Goal: Contribute content: Contribute content

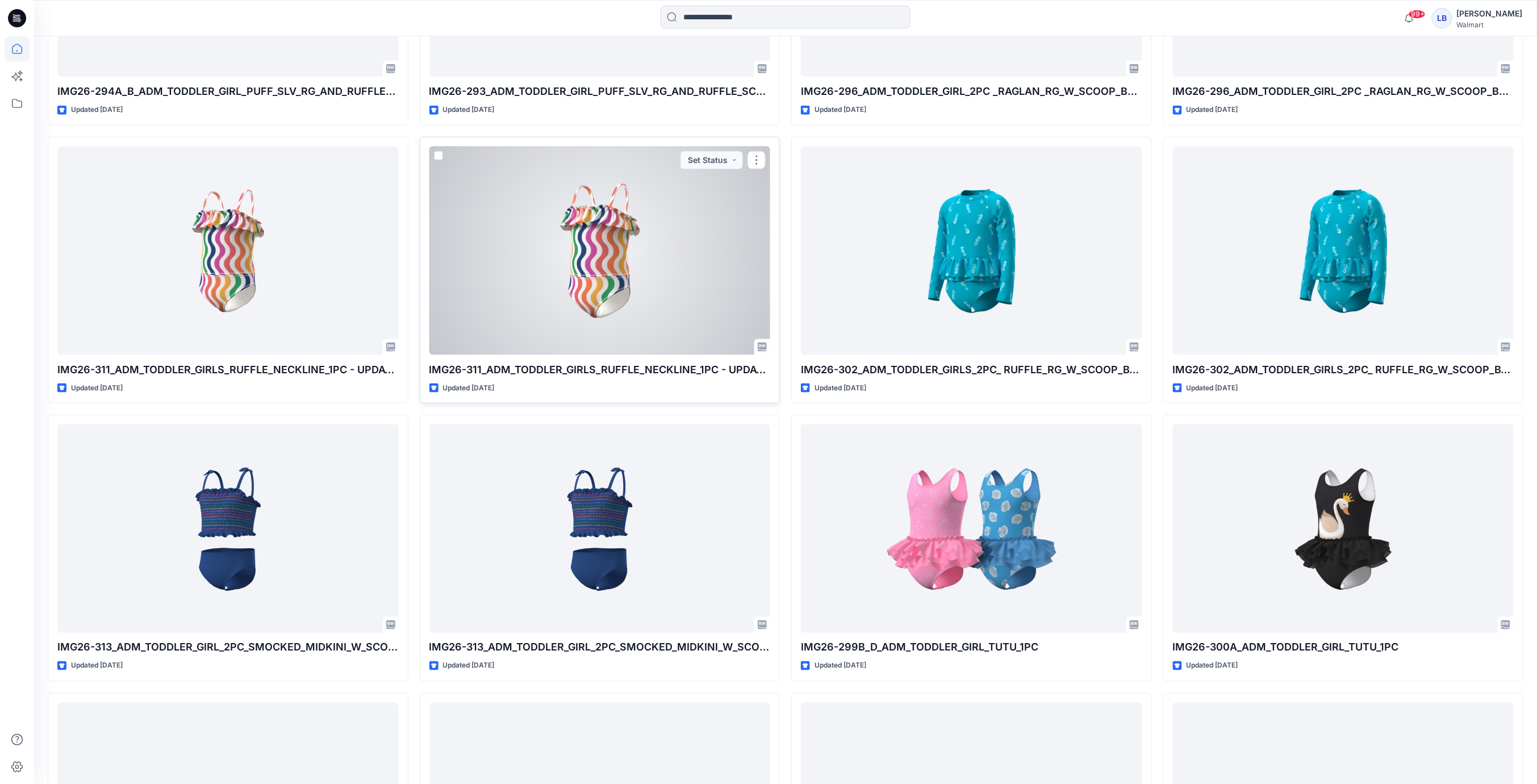
scroll to position [582, 0]
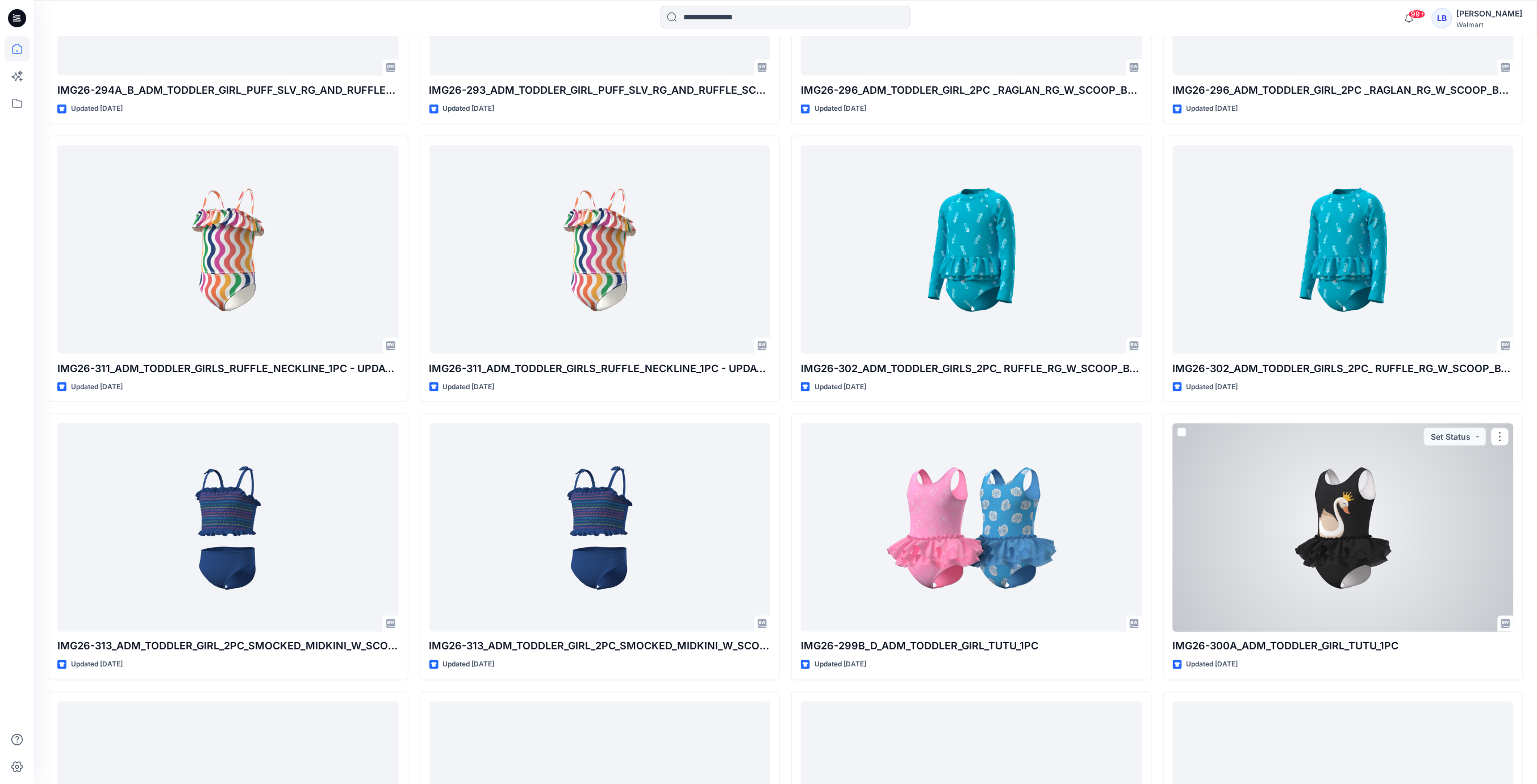
click at [1339, 570] on div at bounding box center [1344, 527] width 341 height 208
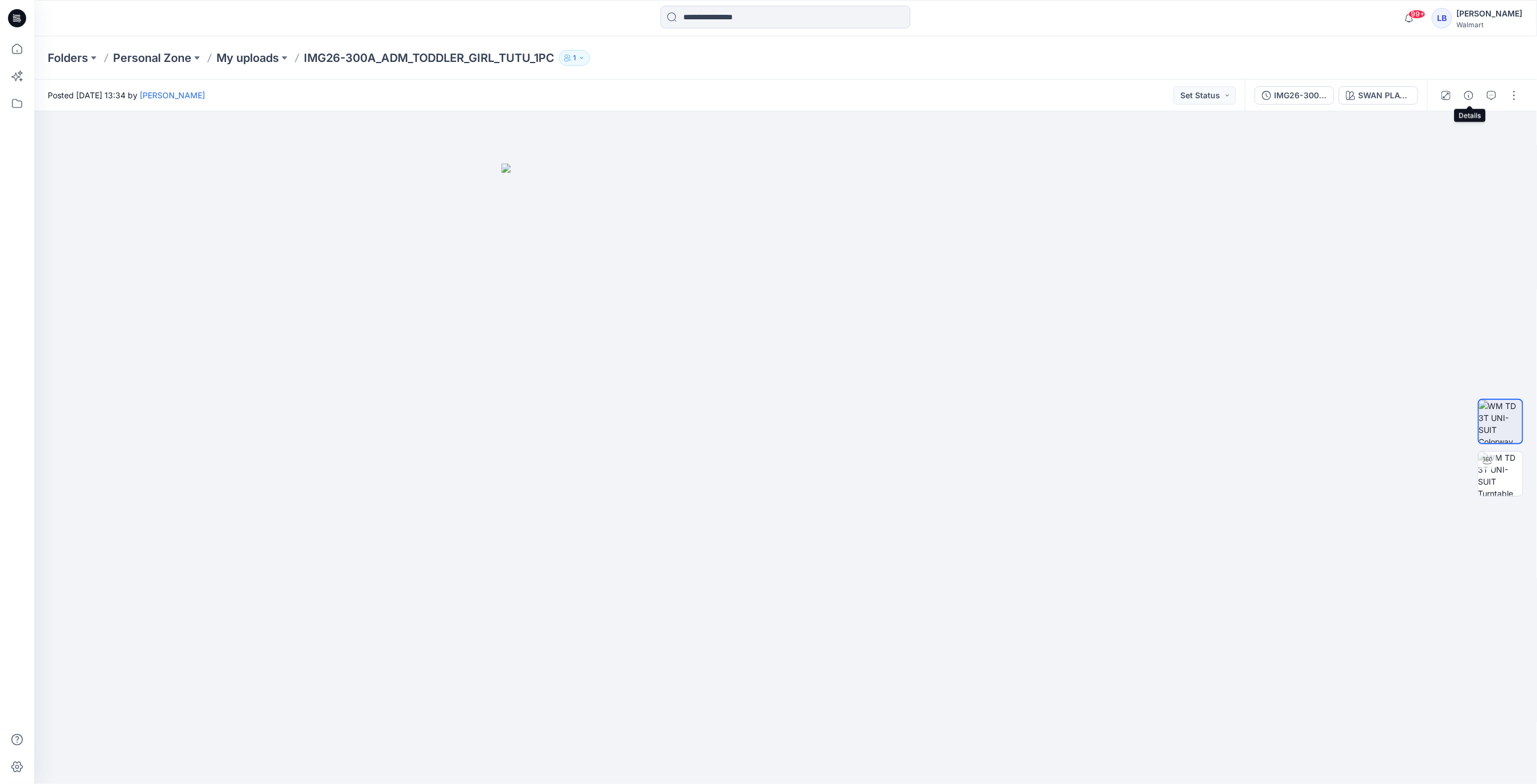
click at [1465, 95] on icon "button" at bounding box center [1468, 95] width 9 height 9
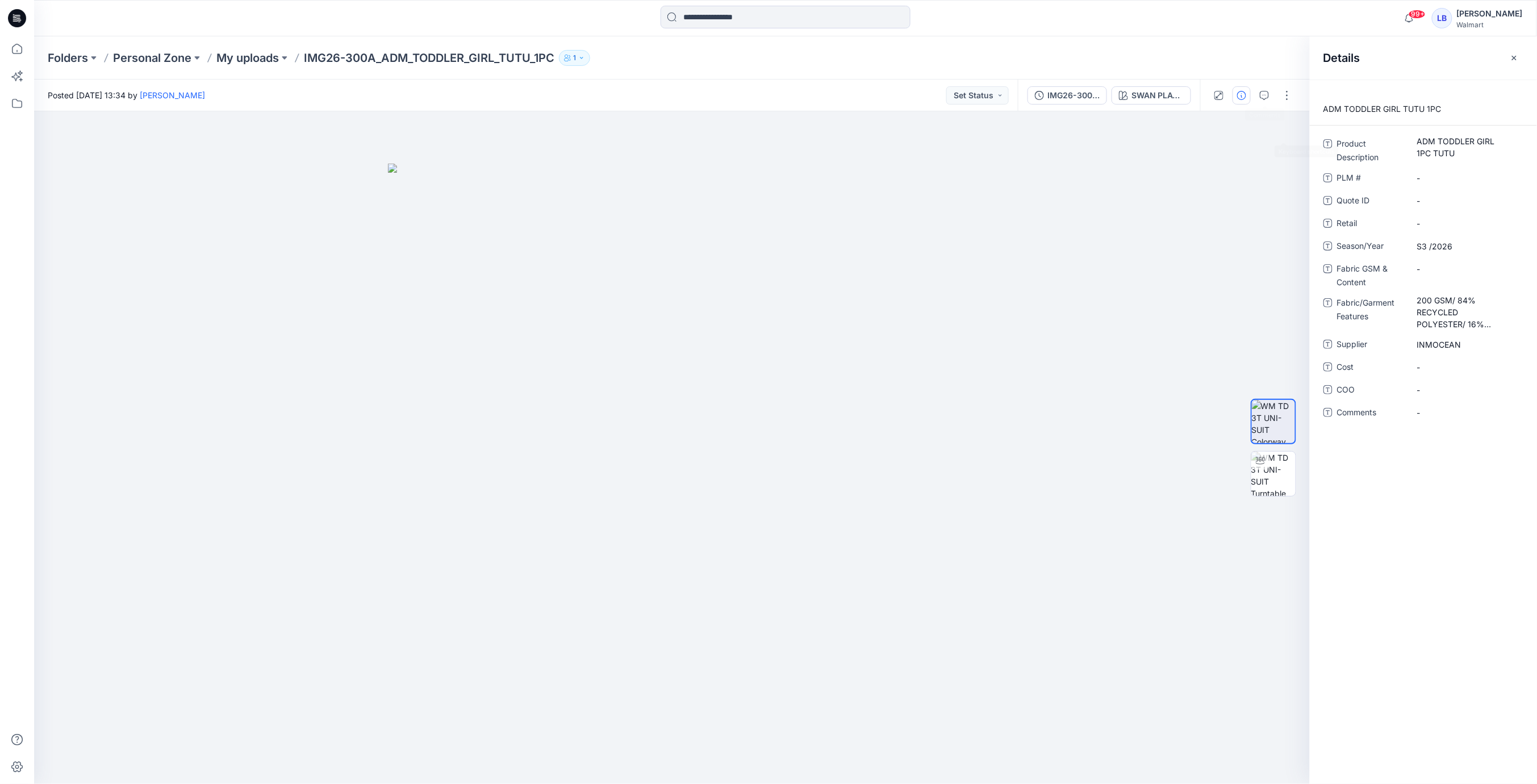
drag, startPoint x: 1242, startPoint y: 25, endPoint x: 1399, endPoint y: 31, distance: 157.1
click at [1242, 25] on div "99+ Notifications Your style IMG26-296_ADM_TODDLER_GIRL_2PC _RAGLAN_RG_W_SCOOP_…" at bounding box center [785, 18] width 1502 height 25
click at [1514, 55] on icon "button" at bounding box center [1514, 57] width 9 height 9
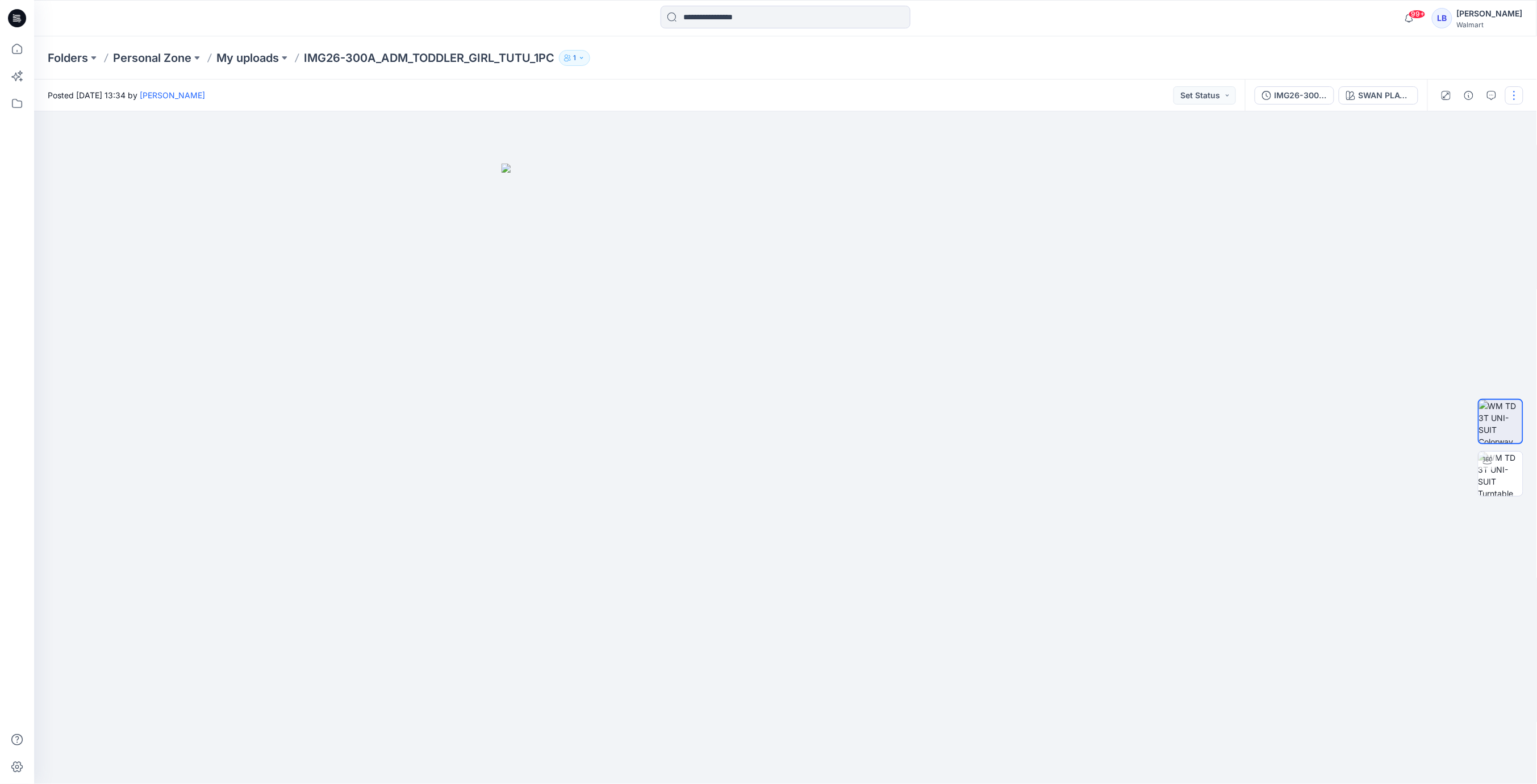
click at [1518, 95] on button "button" at bounding box center [1514, 95] width 18 height 18
drag, startPoint x: 1440, startPoint y: 153, endPoint x: 1437, endPoint y: 164, distance: 11.4
click at [1440, 153] on p "Edit" at bounding box center [1442, 154] width 14 height 12
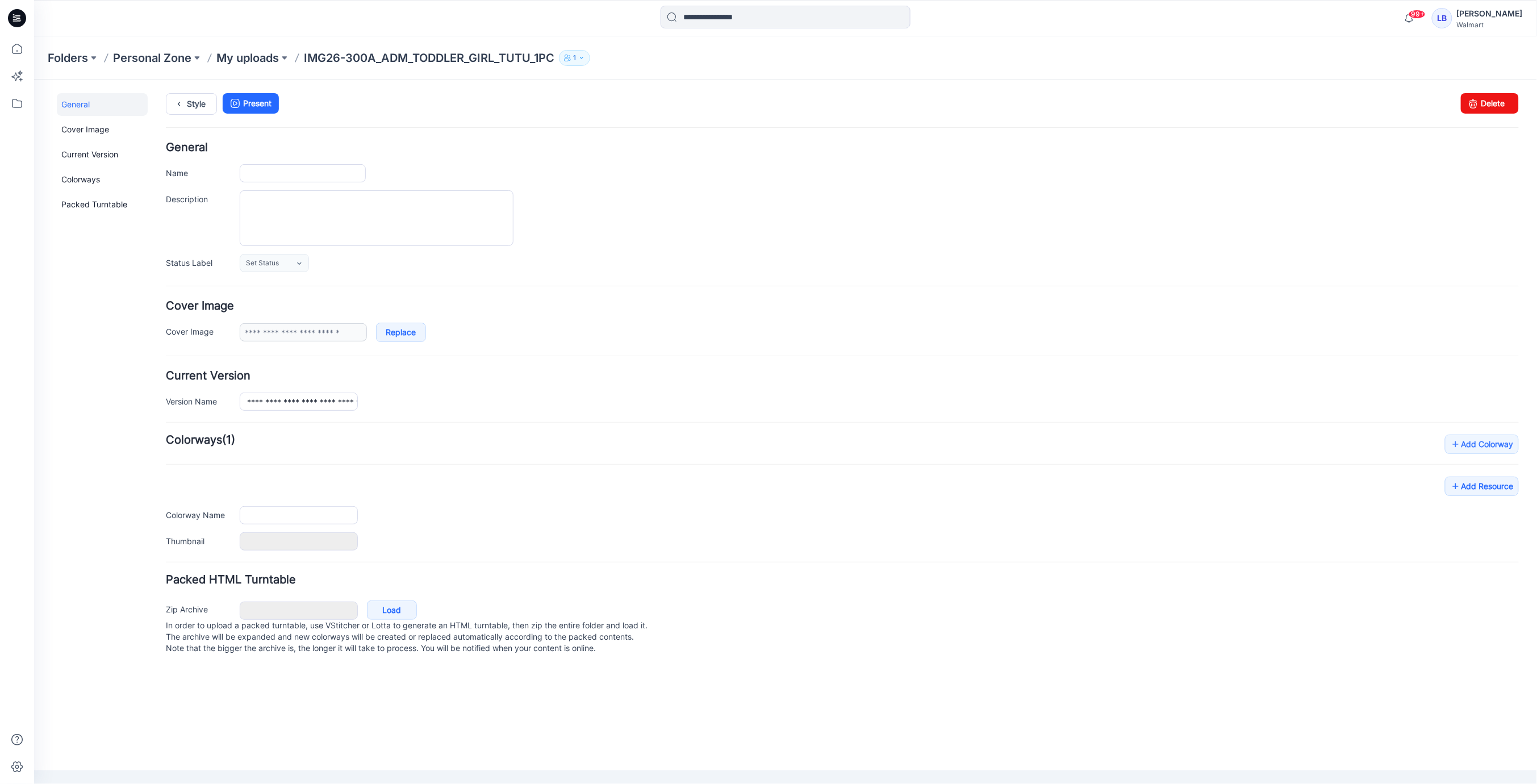
type input "**********"
type textarea "**********"
type input "**********"
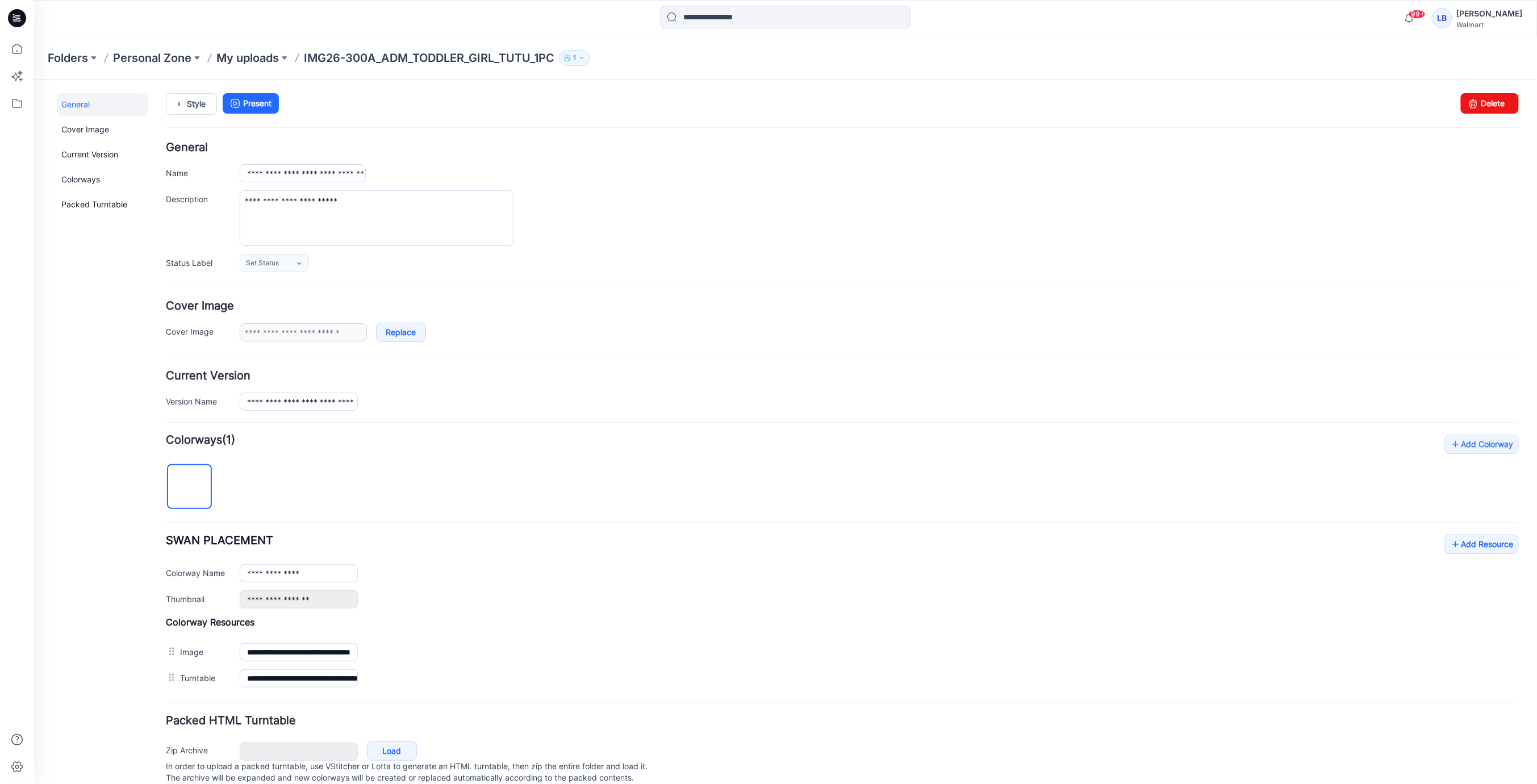
scroll to position [31, 0]
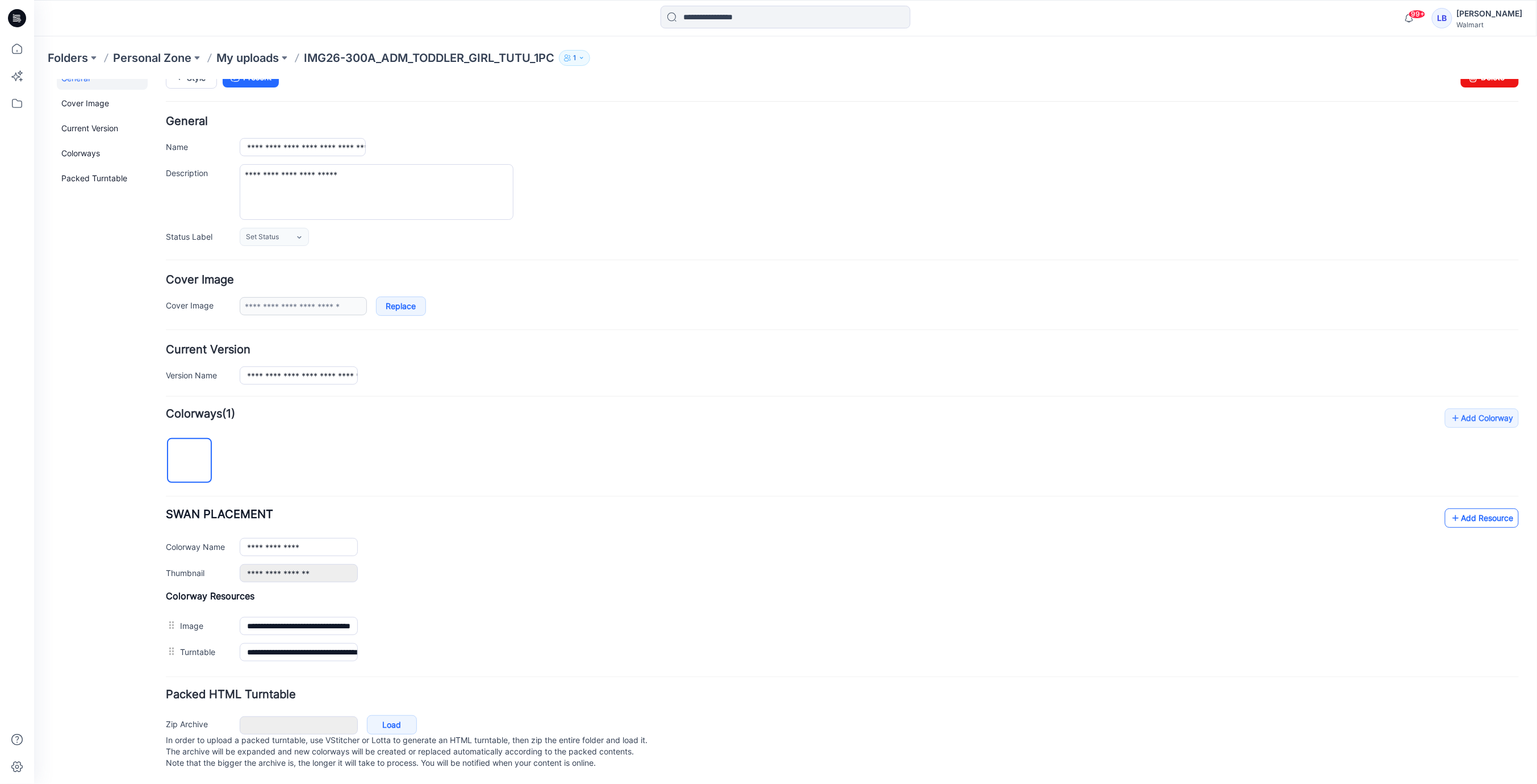
click at [1480, 510] on link "Add Resource" at bounding box center [1482, 517] width 74 height 19
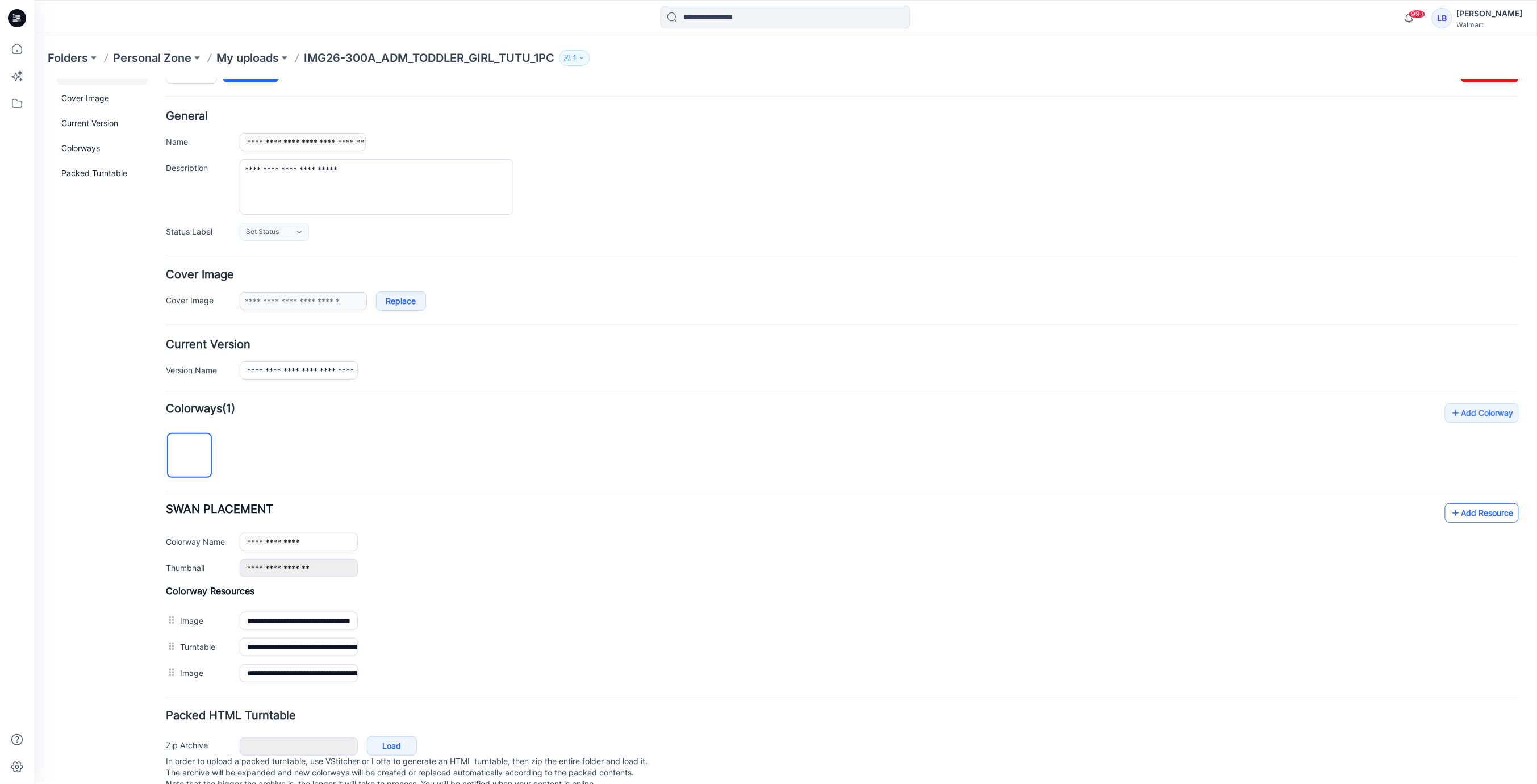
click at [1494, 515] on link "Add Resource" at bounding box center [1482, 512] width 74 height 19
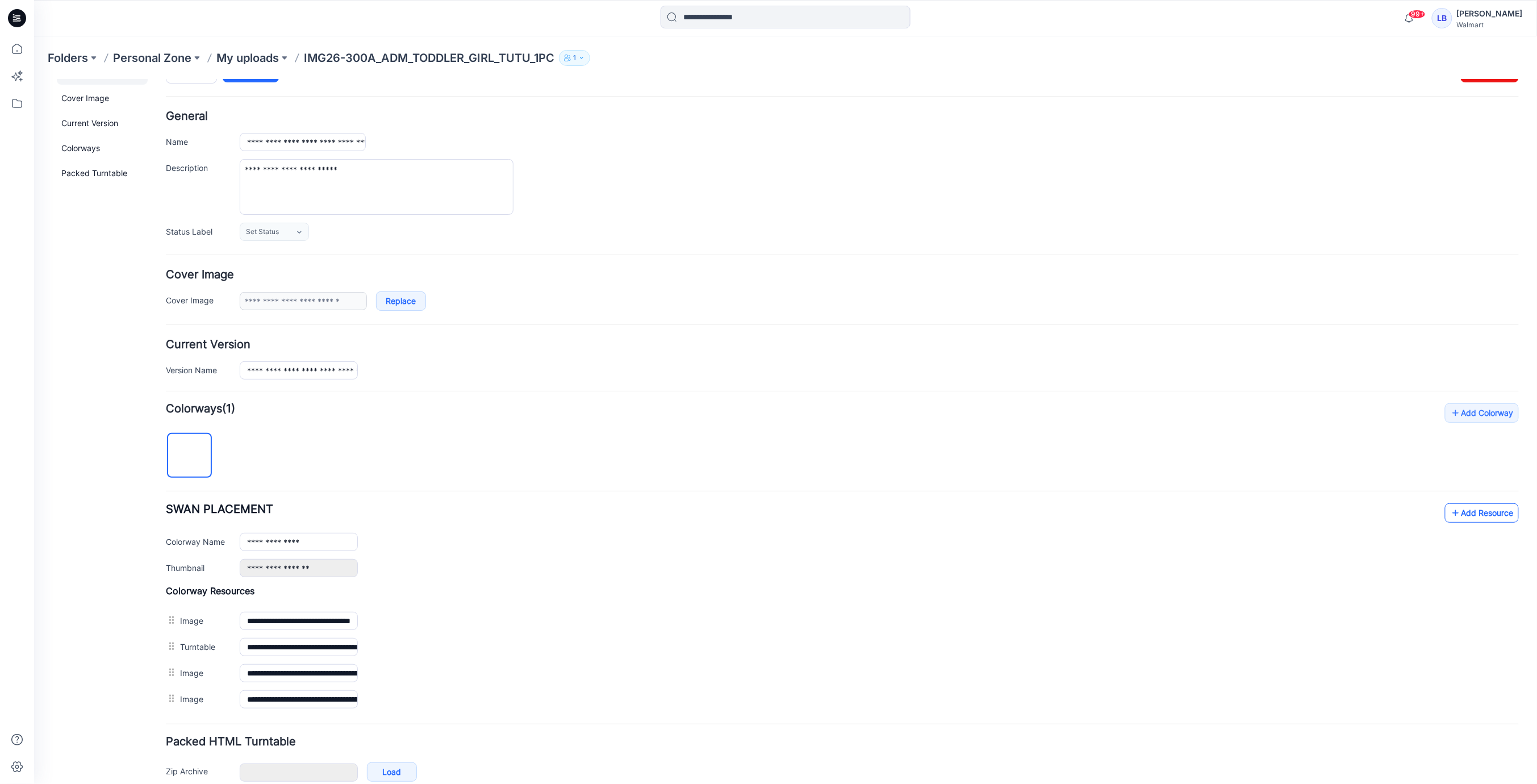
click at [1465, 508] on link "Add Resource" at bounding box center [1482, 512] width 74 height 19
click at [1493, 507] on link "Add Resource" at bounding box center [1482, 512] width 74 height 19
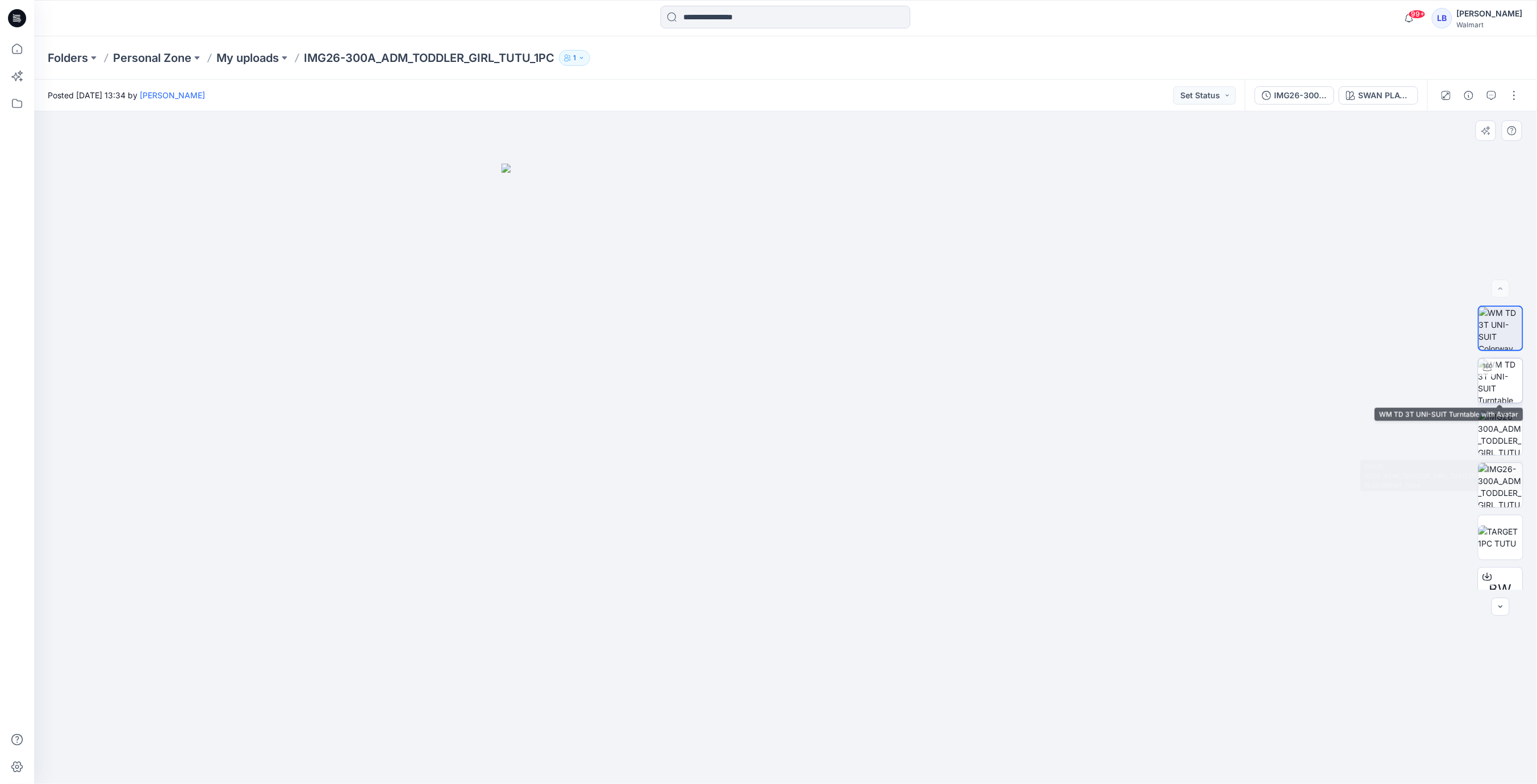
click at [1496, 385] on img at bounding box center [1501, 381] width 44 height 44
drag, startPoint x: 794, startPoint y: 471, endPoint x: 835, endPoint y: 469, distance: 41.0
click at [814, 471] on div at bounding box center [785, 447] width 1503 height 672
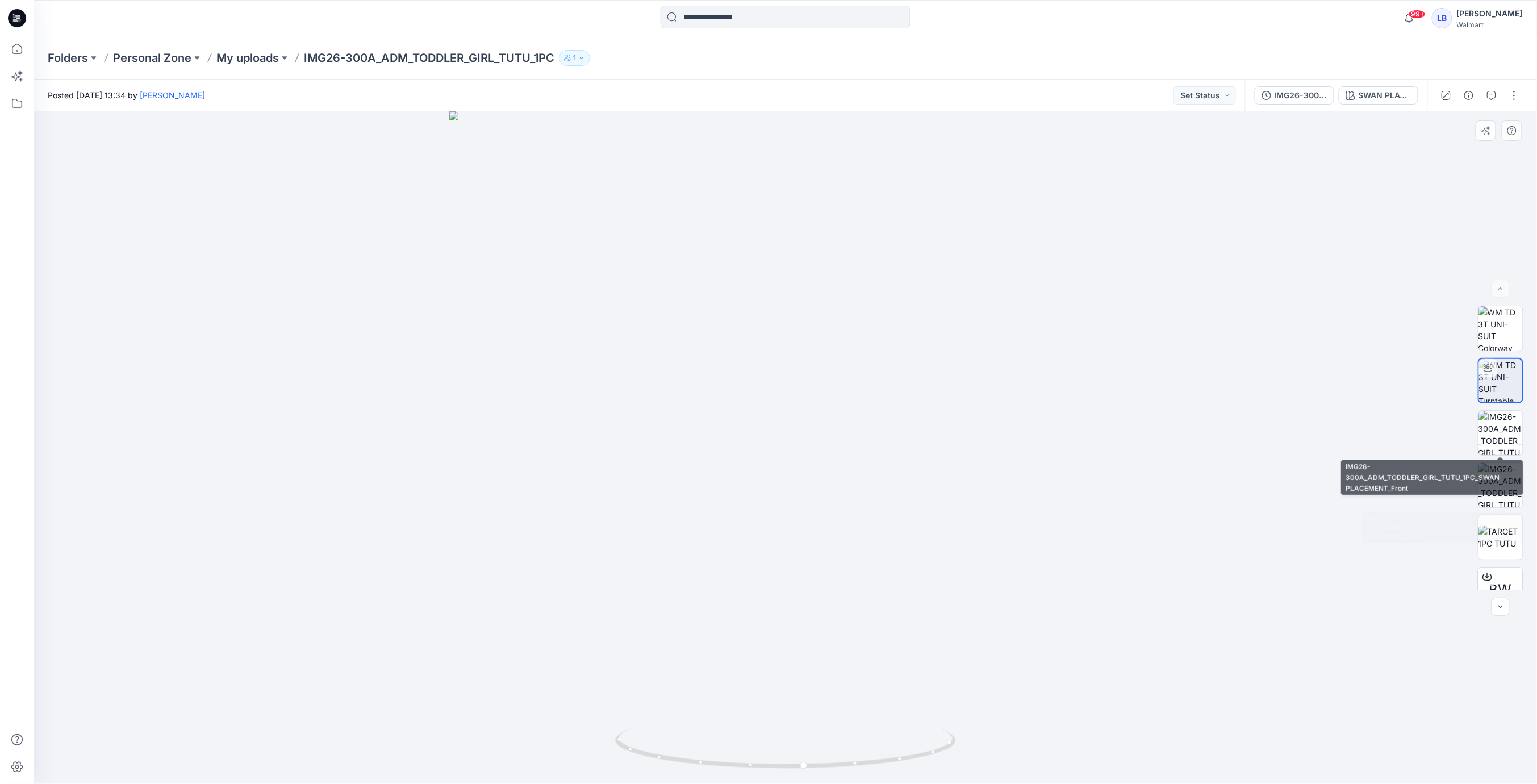
drag, startPoint x: 1498, startPoint y: 444, endPoint x: 1502, endPoint y: 457, distance: 13.6
click at [1498, 445] on img at bounding box center [1501, 433] width 44 height 44
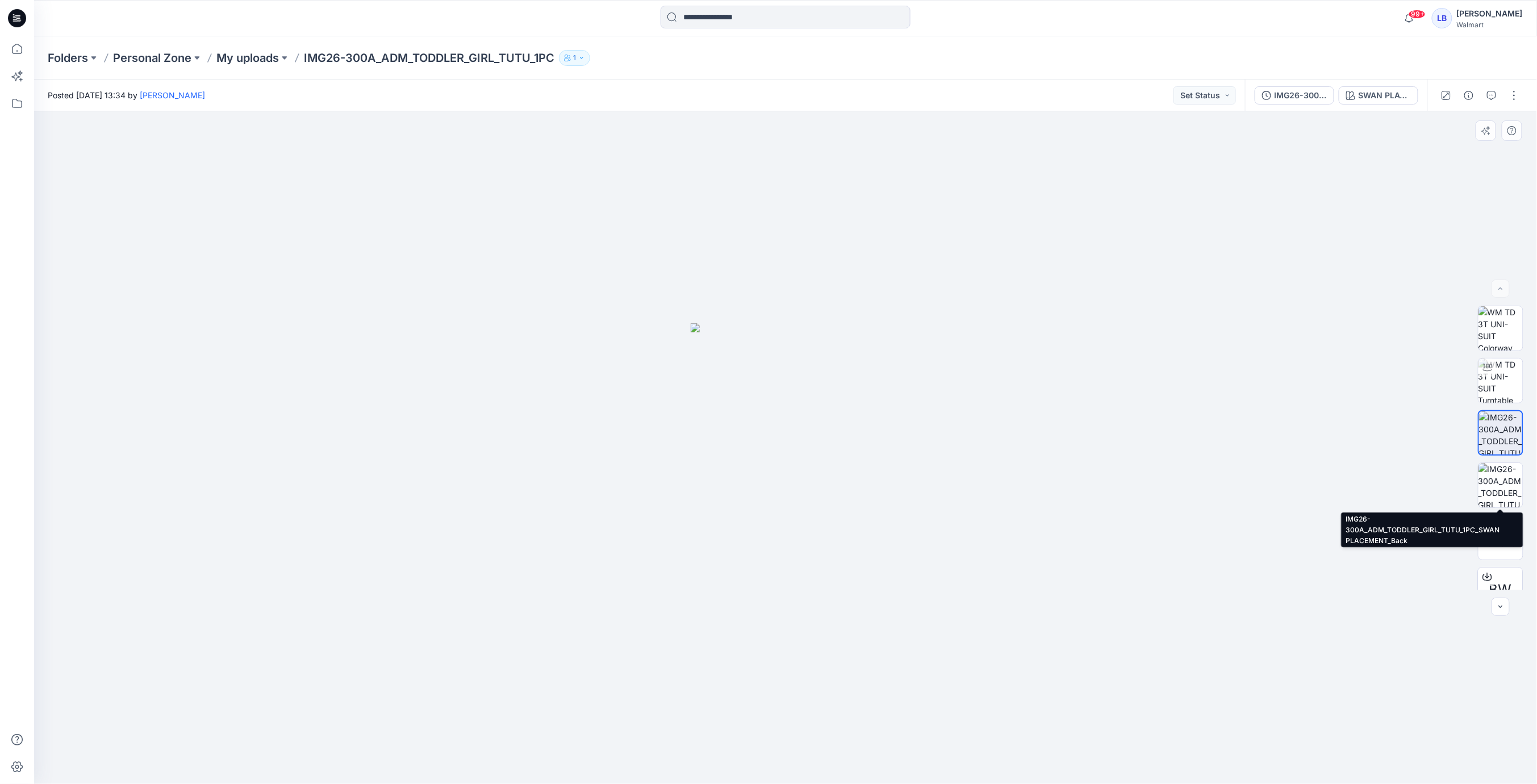
drag, startPoint x: 1505, startPoint y: 488, endPoint x: 1470, endPoint y: 492, distance: 35.2
click at [1505, 488] on img at bounding box center [1501, 485] width 44 height 44
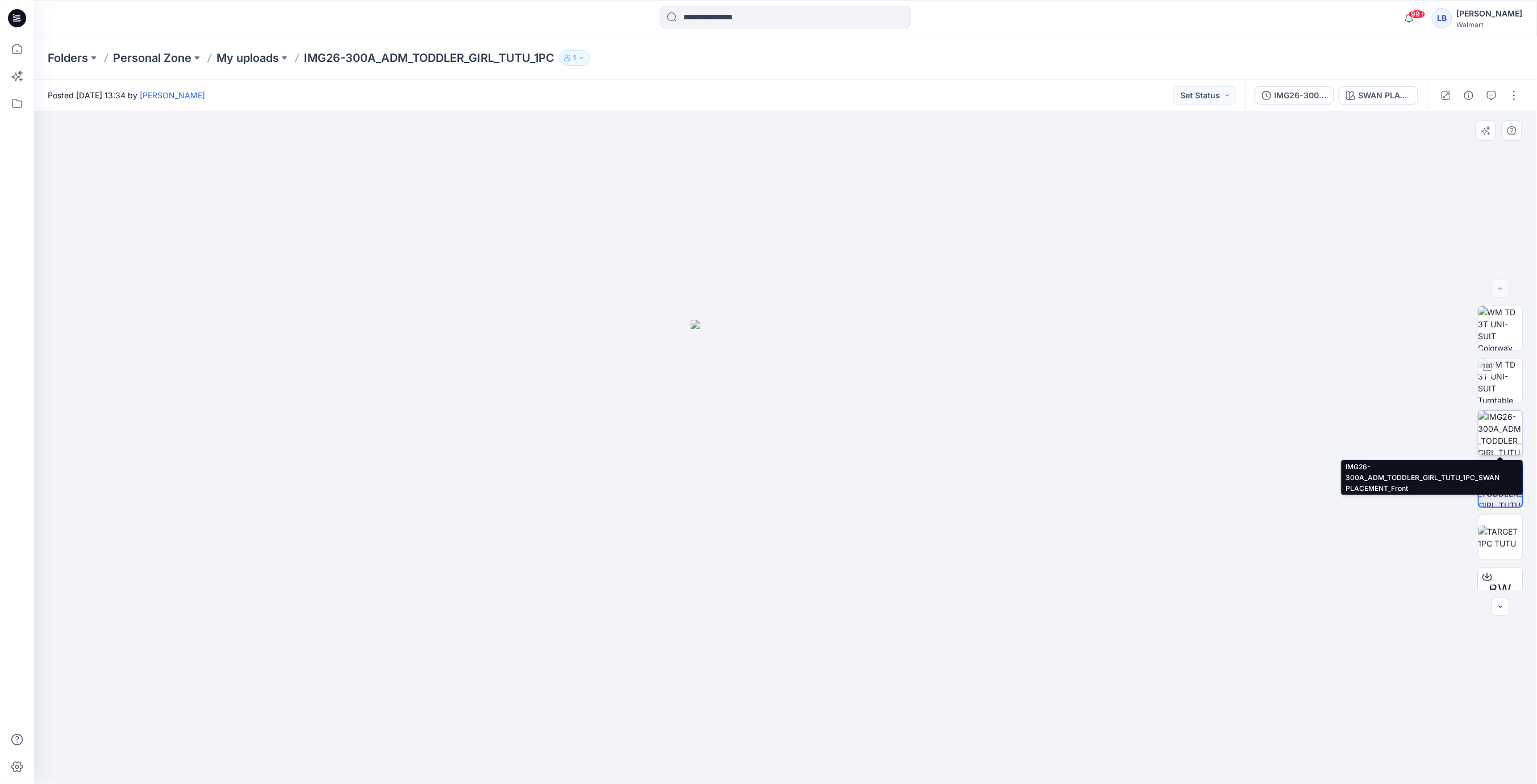
drag, startPoint x: 1509, startPoint y: 423, endPoint x: 1482, endPoint y: 437, distance: 30.4
click at [1508, 424] on img at bounding box center [1501, 433] width 44 height 44
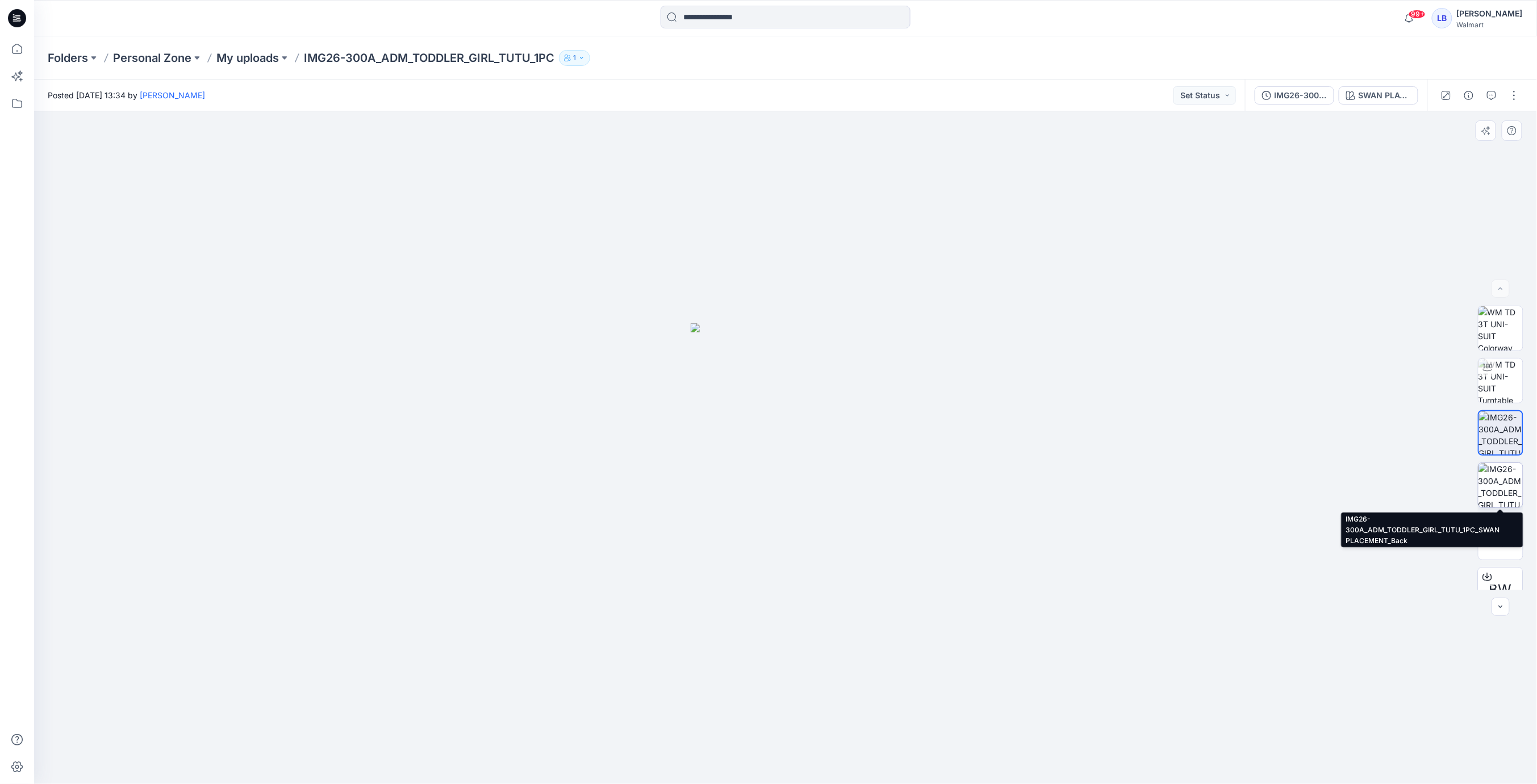
click at [1504, 484] on img at bounding box center [1501, 485] width 44 height 44
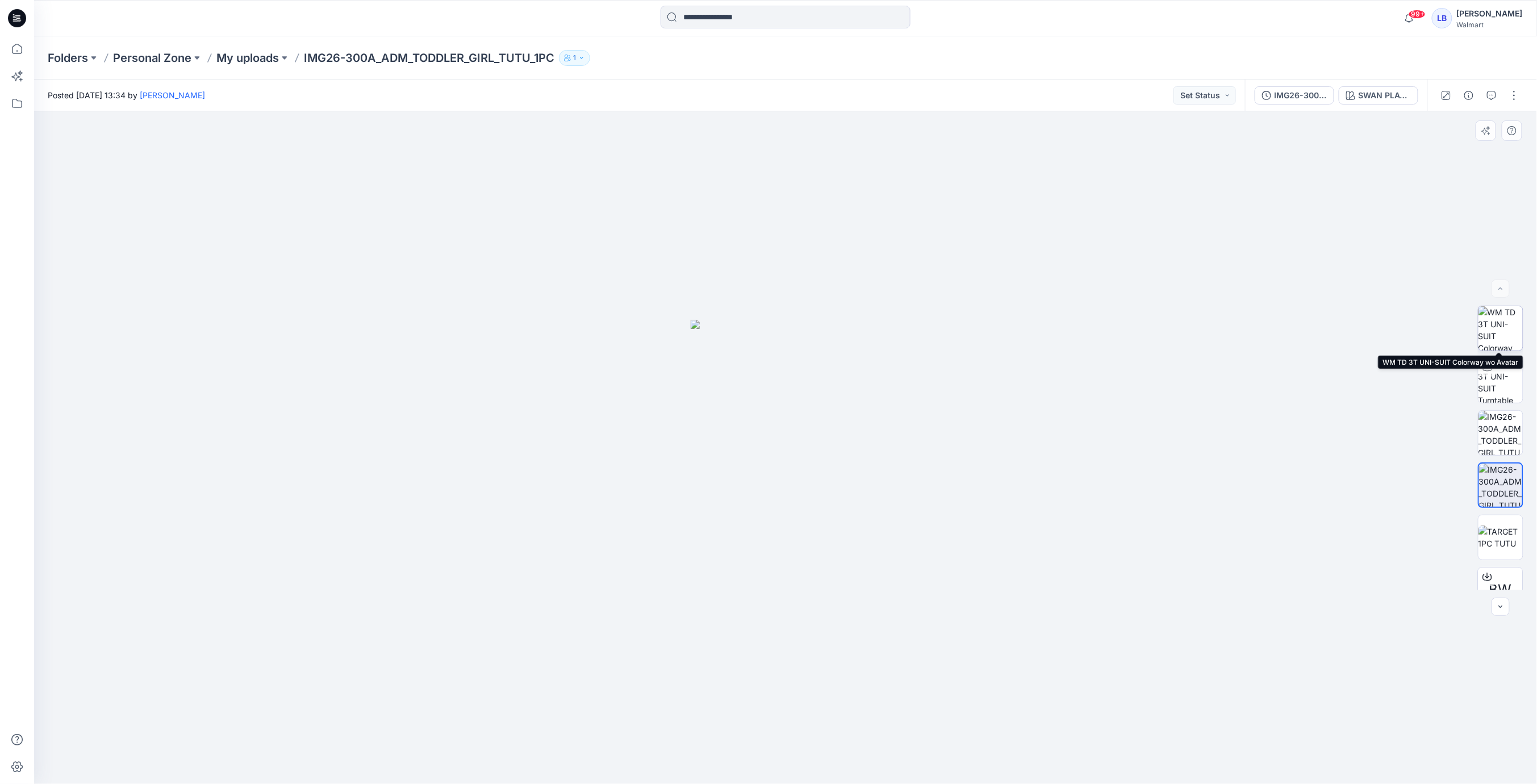
click at [1508, 339] on img at bounding box center [1501, 328] width 44 height 44
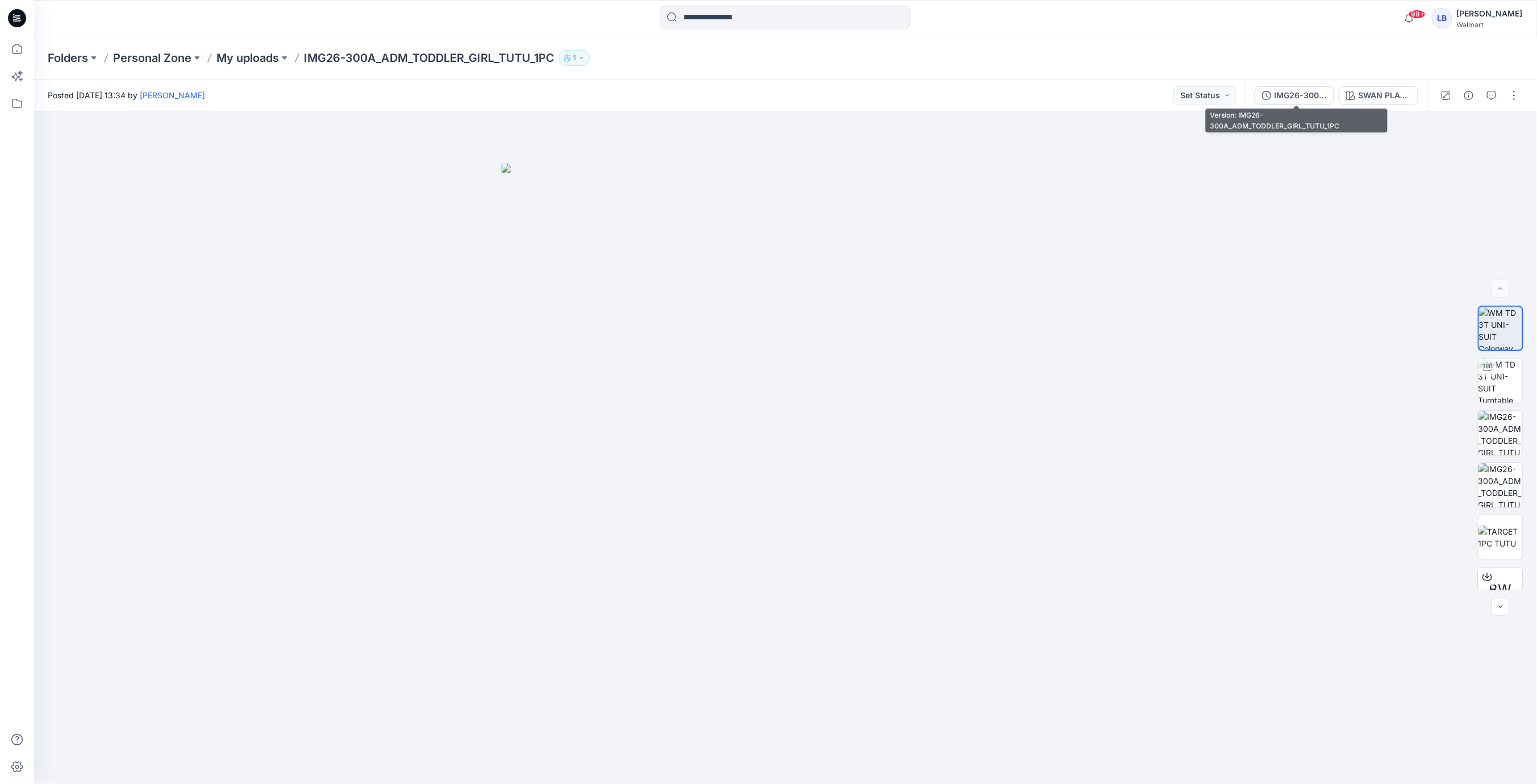
click at [1305, 95] on div "IMG26-300A_ADM_TODDLER_GIRL_TUTU_1PC" at bounding box center [1301, 95] width 53 height 13
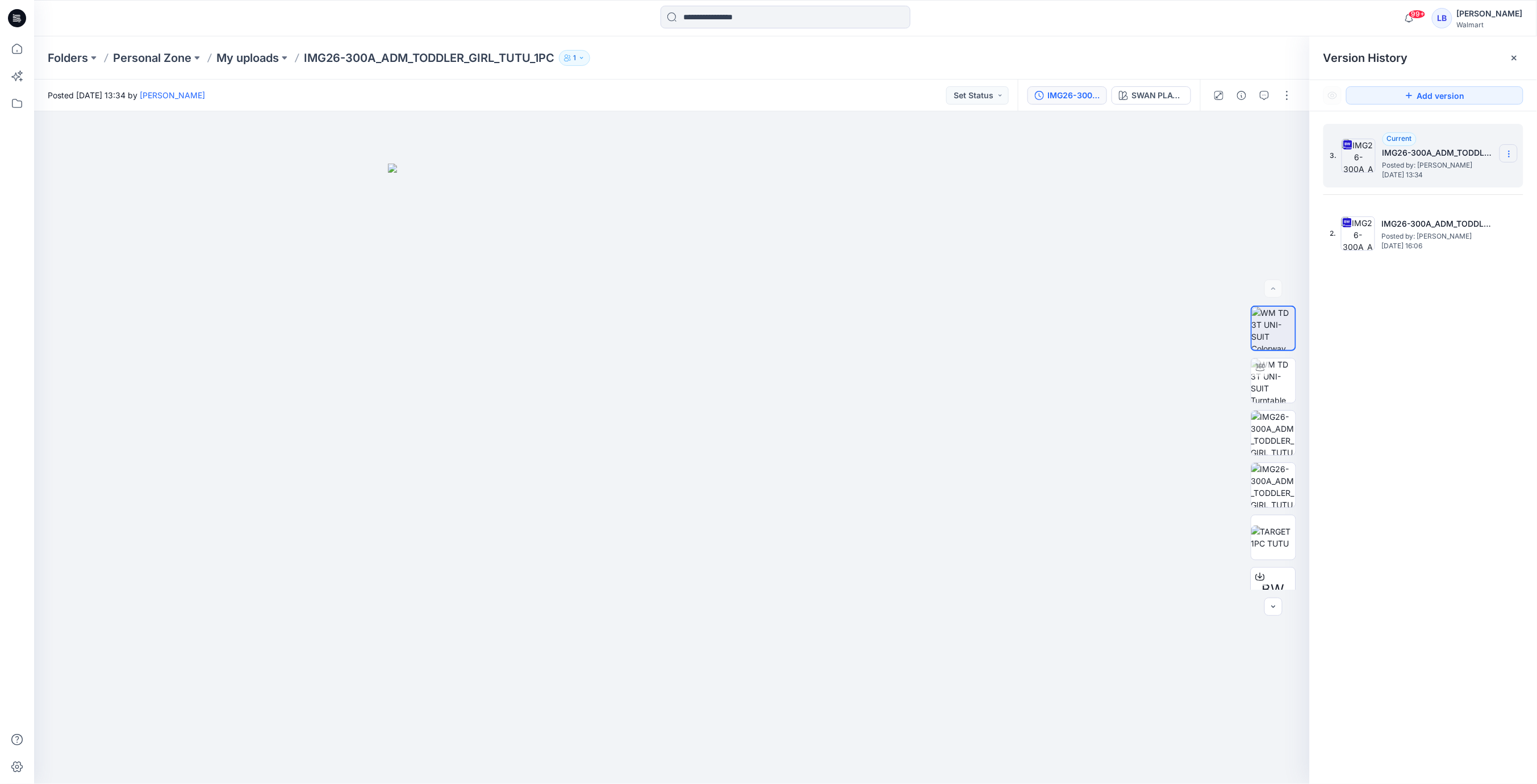
click at [1509, 154] on icon at bounding box center [1508, 154] width 1 height 1
click at [1445, 200] on span "Duplicate Version" at bounding box center [1436, 198] width 65 height 14
click at [1514, 150] on section at bounding box center [1508, 153] width 18 height 18
click at [1449, 249] on span "Delete Version" at bounding box center [1430, 249] width 53 height 14
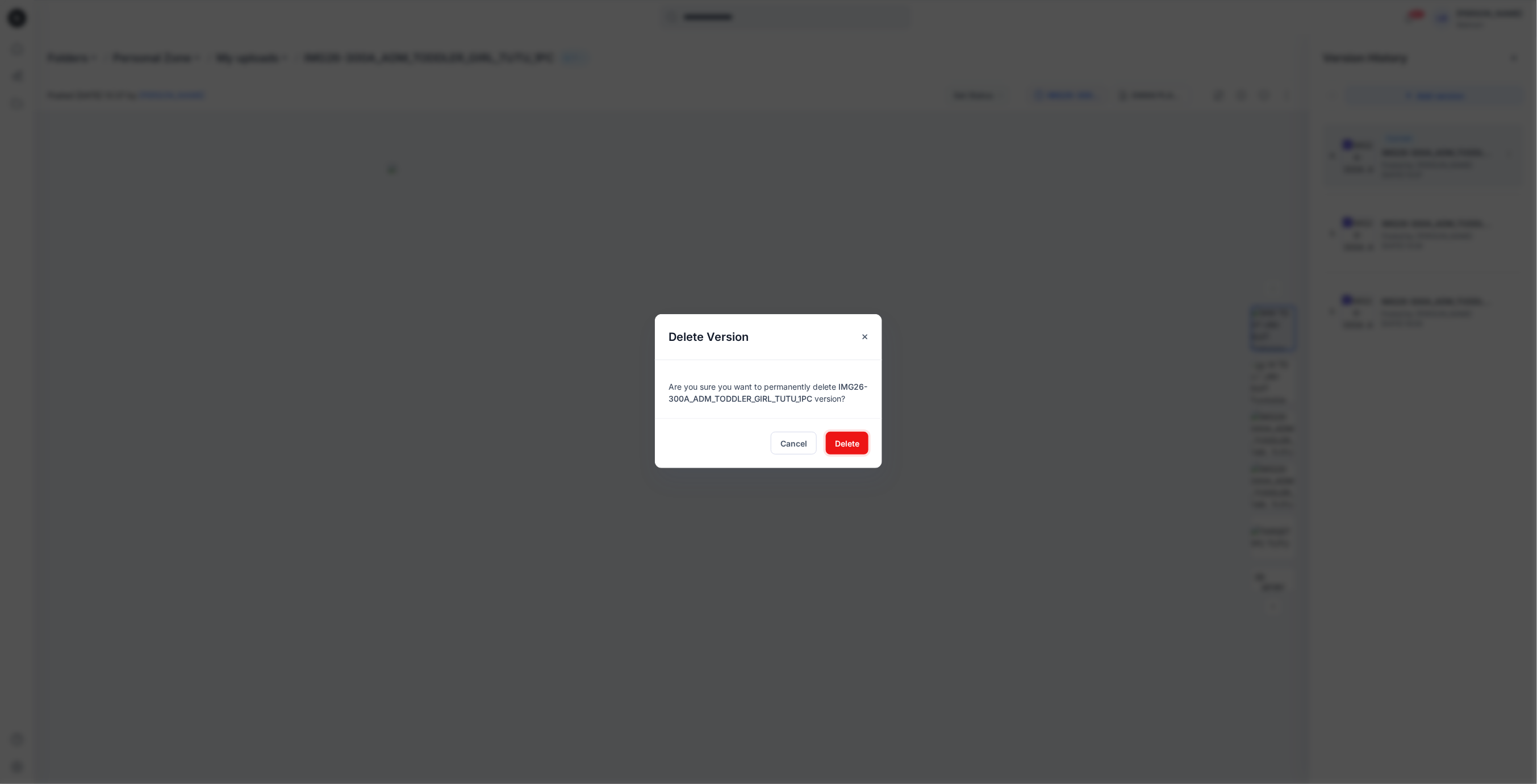
drag, startPoint x: 851, startPoint y: 440, endPoint x: 1034, endPoint y: 372, distance: 195.2
click at [851, 440] on span "Delete" at bounding box center [847, 443] width 24 height 12
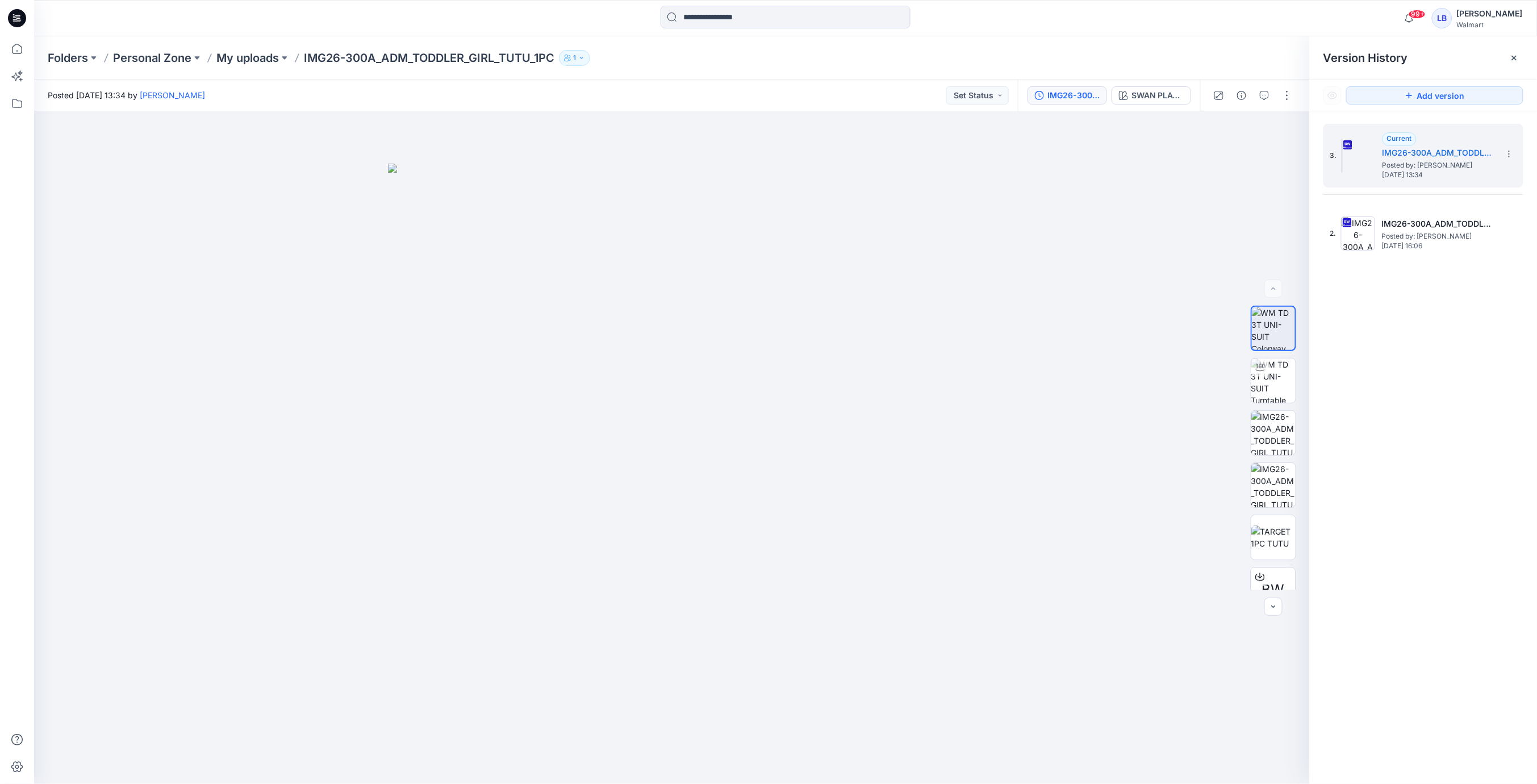
click at [1218, 44] on div "Folders Personal Zone My uploads IMG26-300A_ADM_TODDLER_GIRL_TUTU_1PC 1" at bounding box center [785, 58] width 1503 height 43
click at [1517, 58] on icon at bounding box center [1514, 57] width 9 height 9
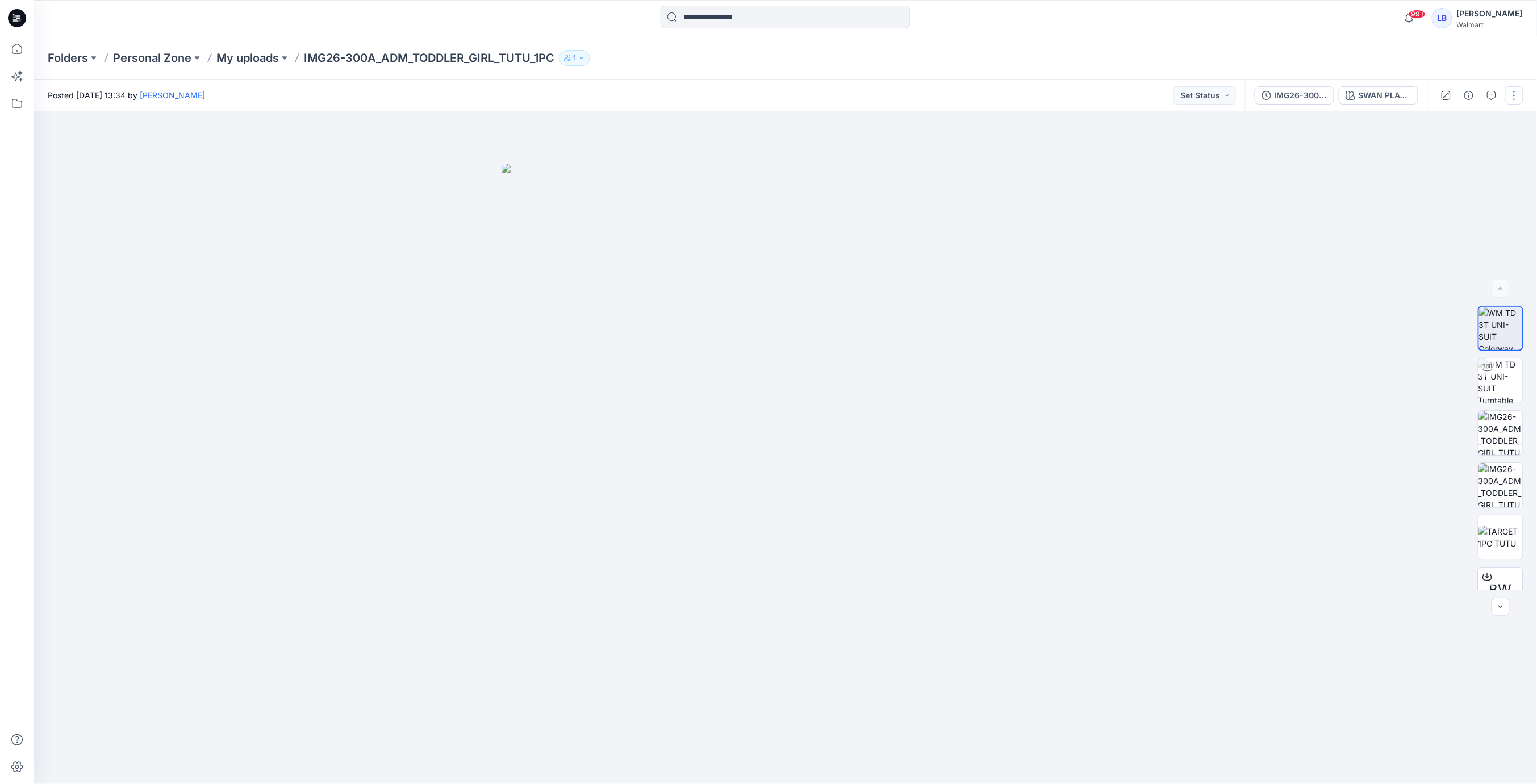
click at [1524, 94] on div at bounding box center [1480, 95] width 105 height 32
click at [1519, 95] on button "button" at bounding box center [1514, 95] width 18 height 18
click at [1475, 218] on p "Duplicate to..." at bounding box center [1461, 217] width 52 height 12
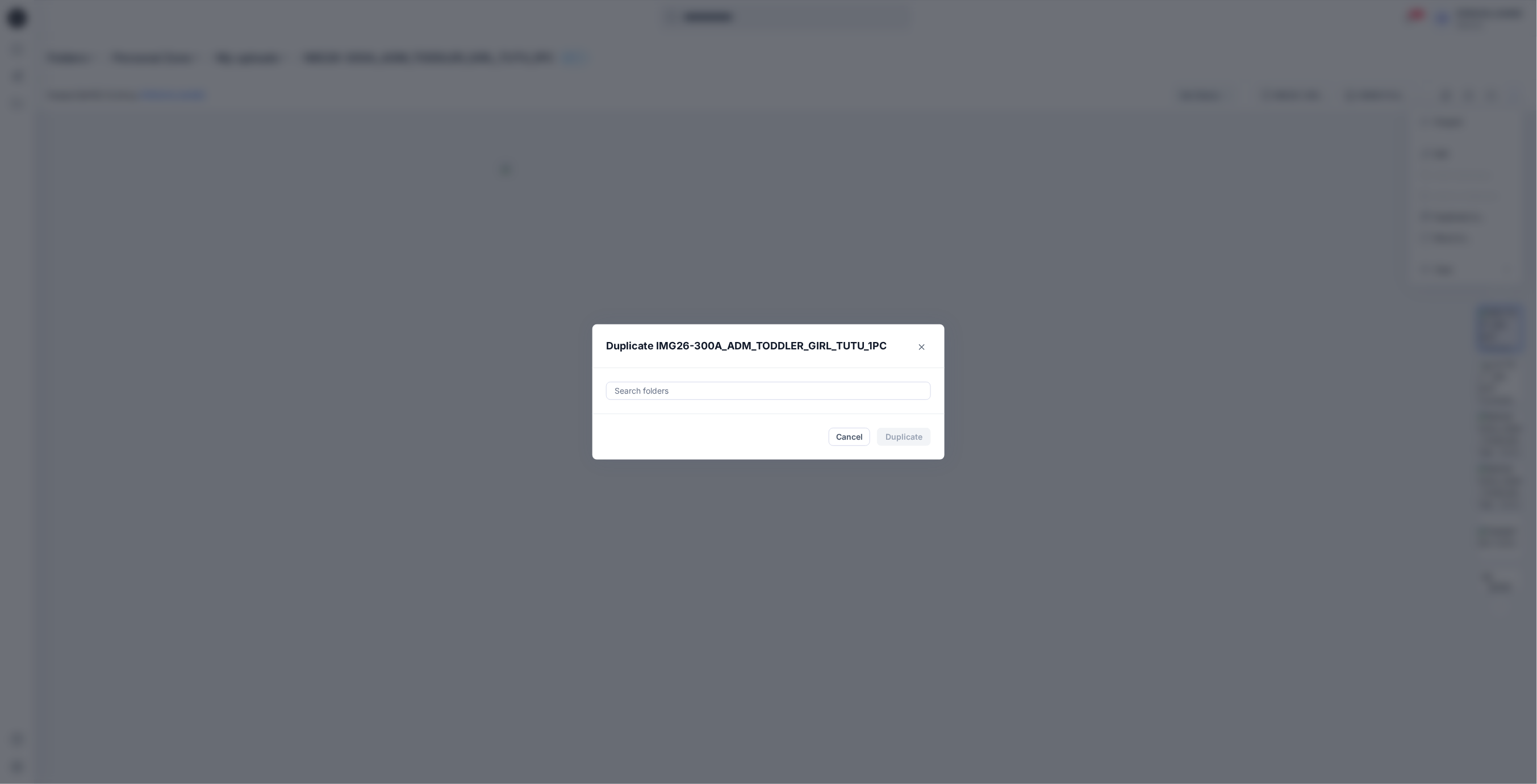
click at [721, 394] on div at bounding box center [768, 391] width 310 height 14
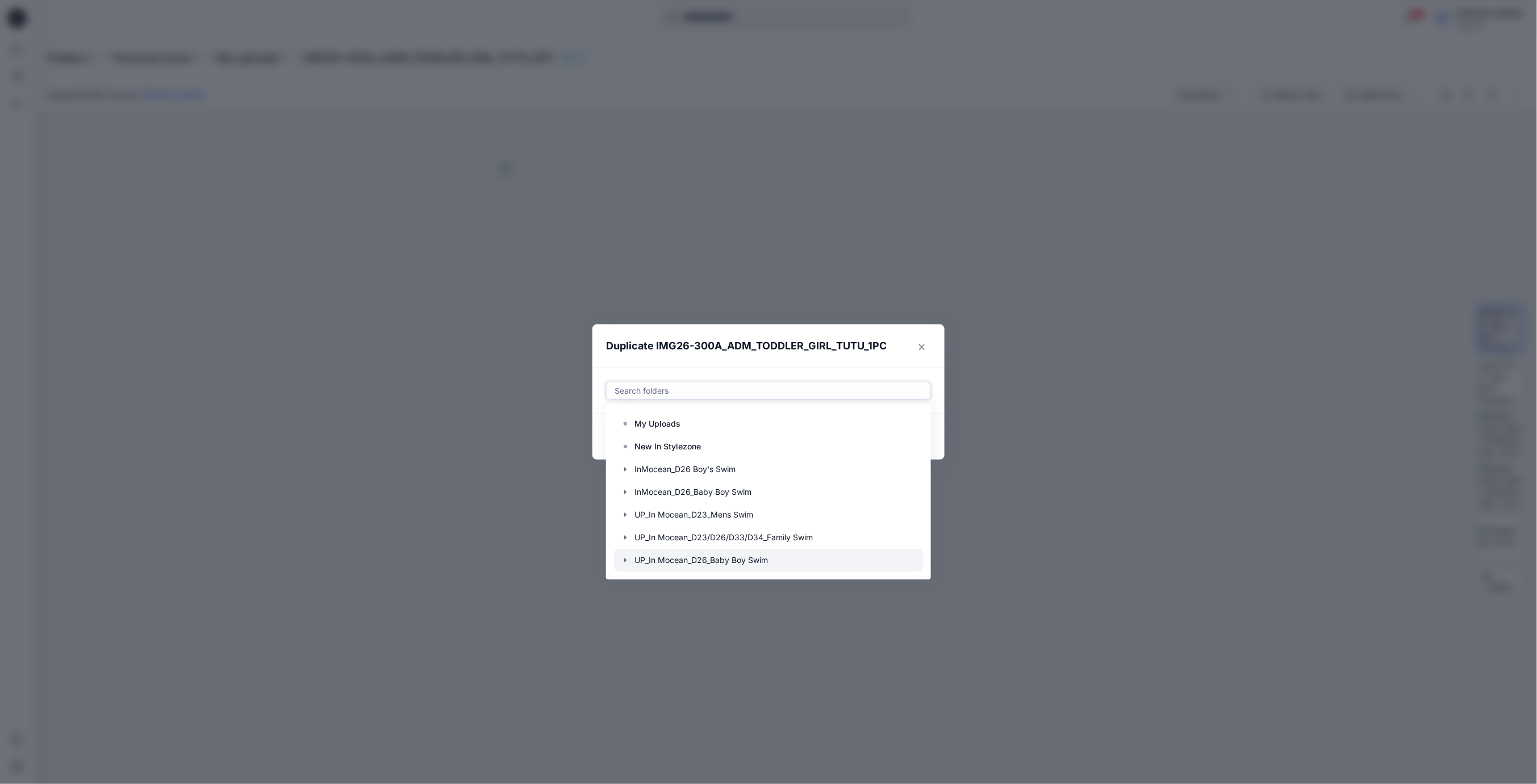
scroll to position [91, 0]
click at [920, 347] on icon "Close" at bounding box center [922, 347] width 6 height 6
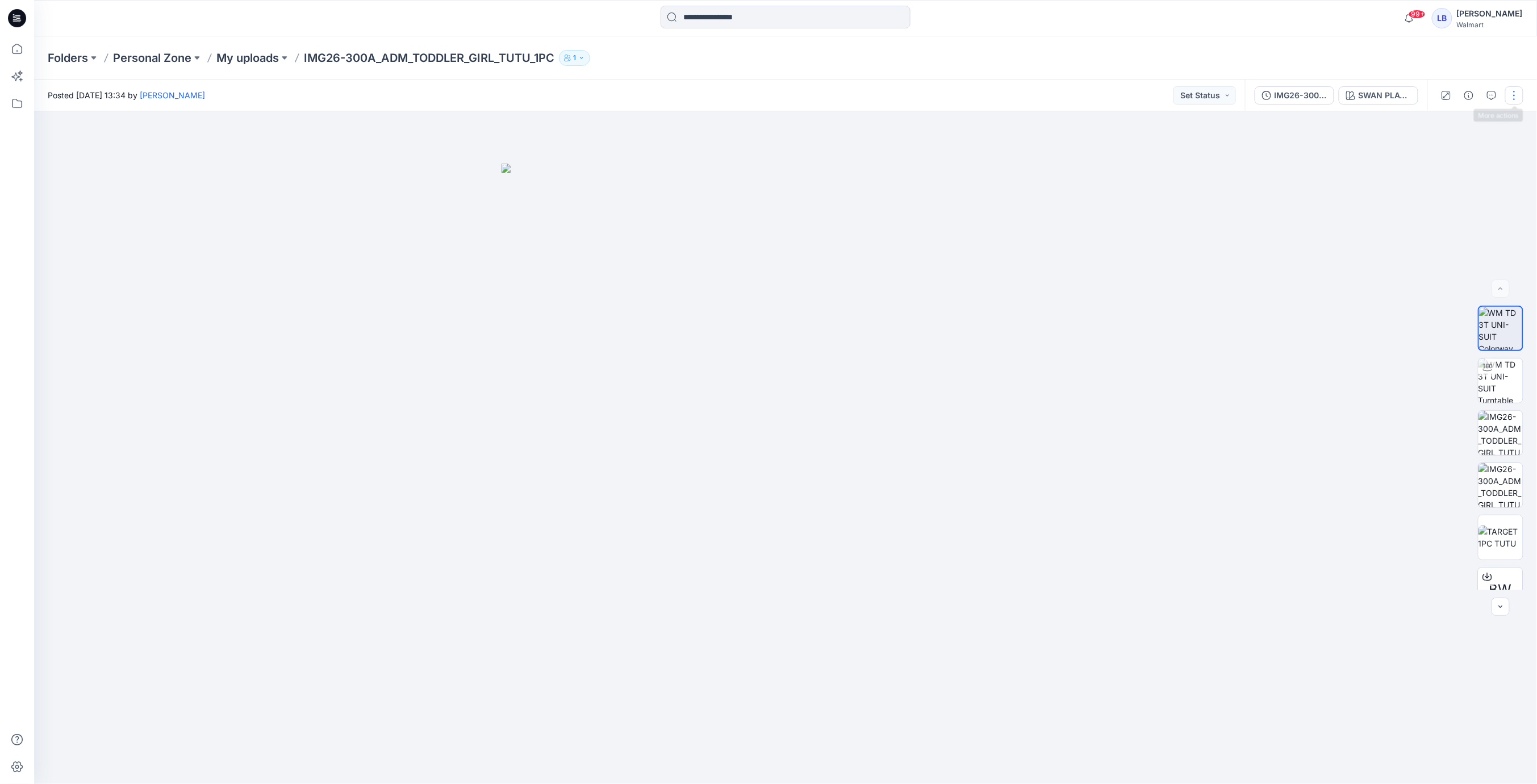
click at [1519, 98] on button "button" at bounding box center [1514, 95] width 18 height 18
click at [1467, 214] on p "Duplicate to..." at bounding box center [1461, 217] width 52 height 12
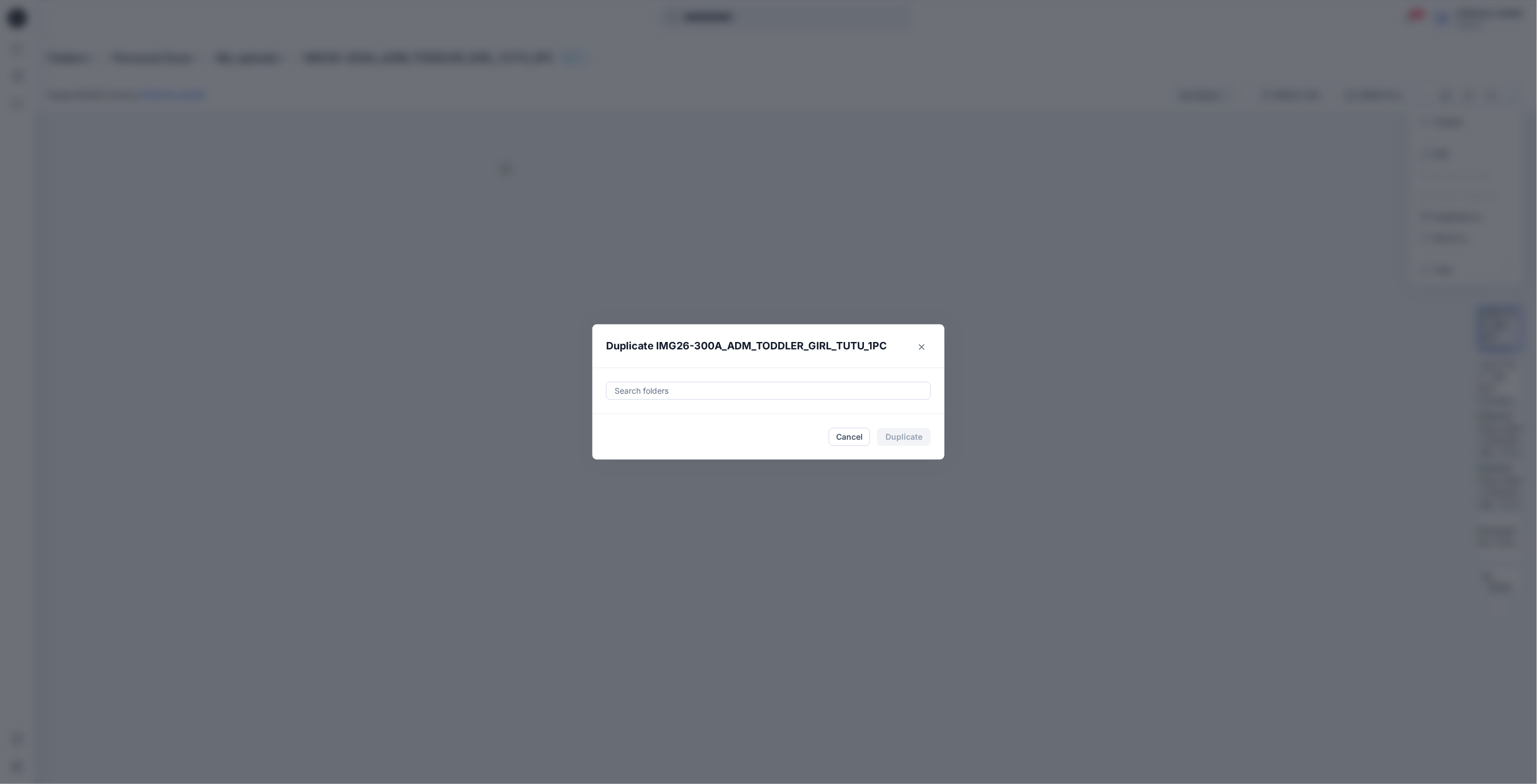
drag, startPoint x: 924, startPoint y: 347, endPoint x: 945, endPoint y: 335, distance: 24.2
click at [926, 345] on button "Close" at bounding box center [922, 347] width 18 height 18
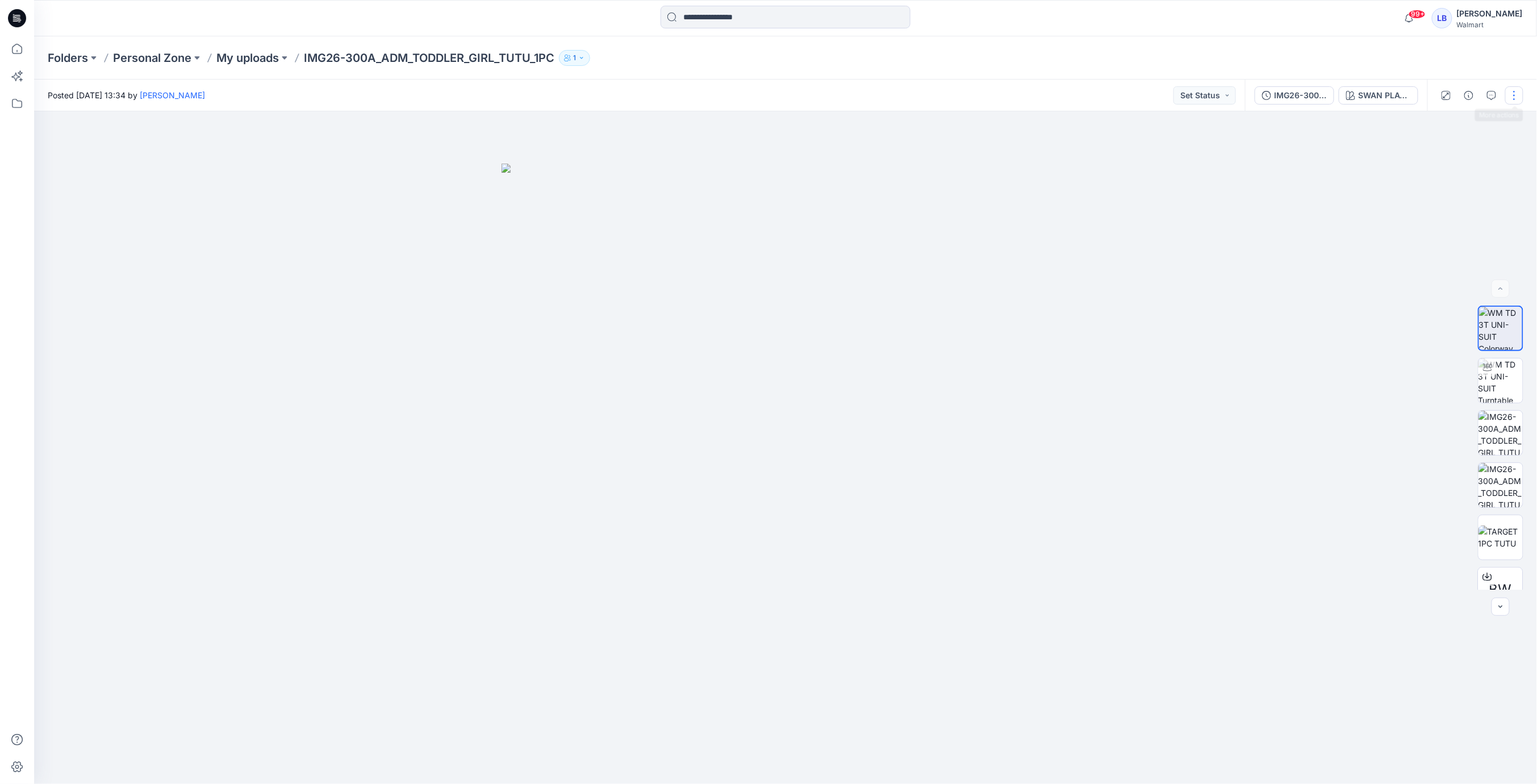
click at [1513, 89] on button "button" at bounding box center [1514, 95] width 18 height 18
click at [1466, 211] on p "Duplicate to..." at bounding box center [1461, 217] width 52 height 12
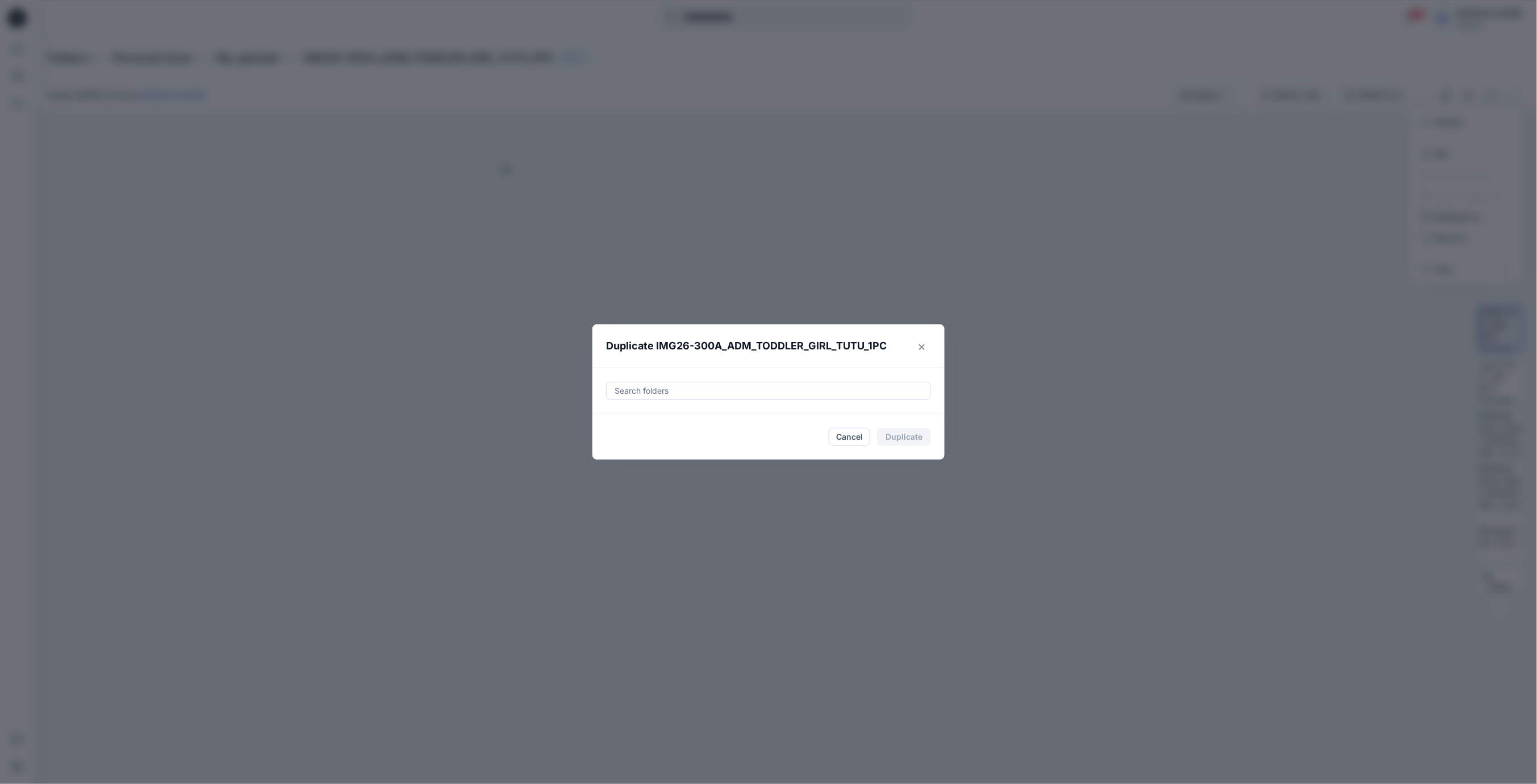
drag, startPoint x: 781, startPoint y: 385, endPoint x: 784, endPoint y: 391, distance: 6.7
click at [781, 385] on div at bounding box center [768, 391] width 310 height 14
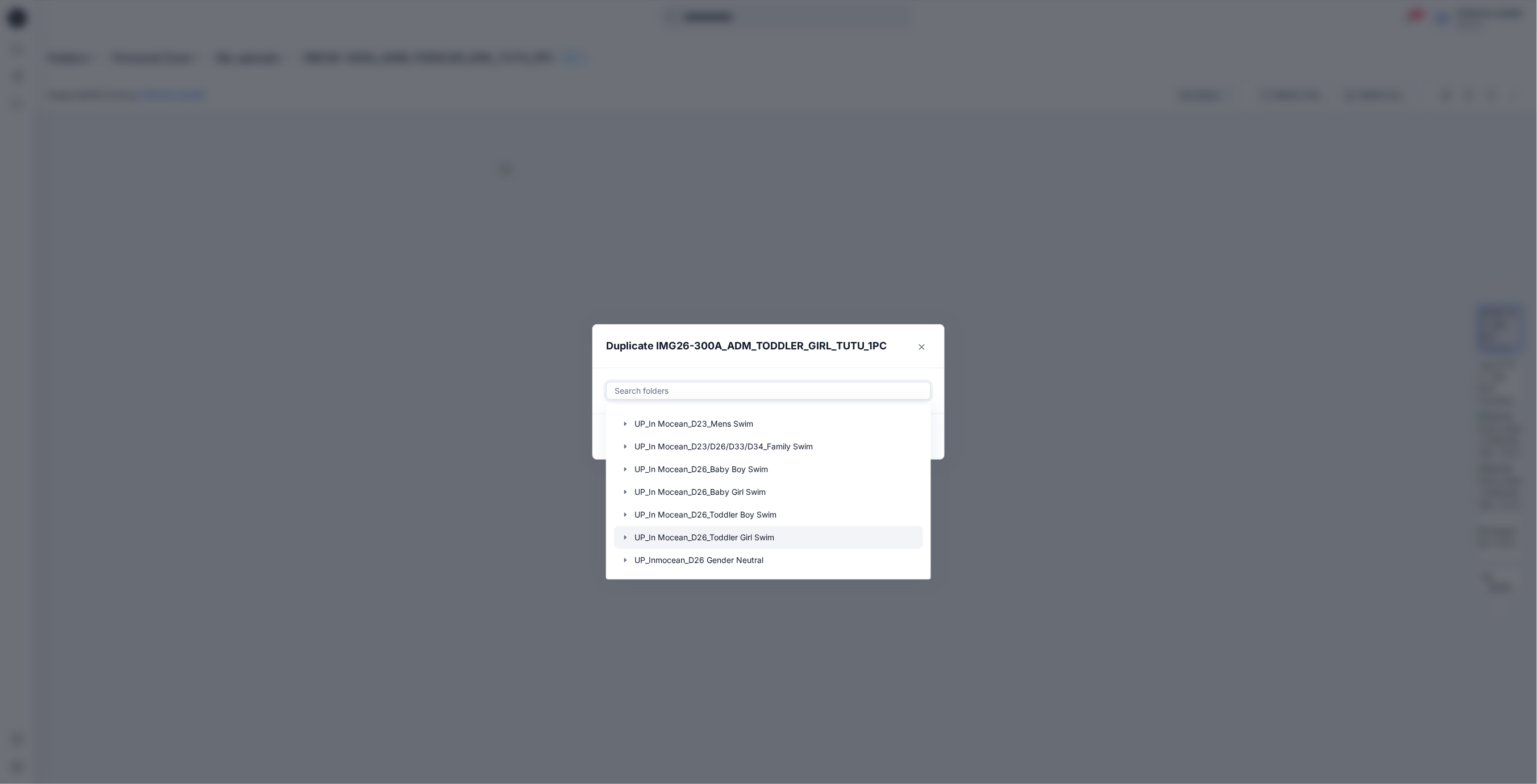
click at [628, 536] on icon "button" at bounding box center [625, 537] width 9 height 9
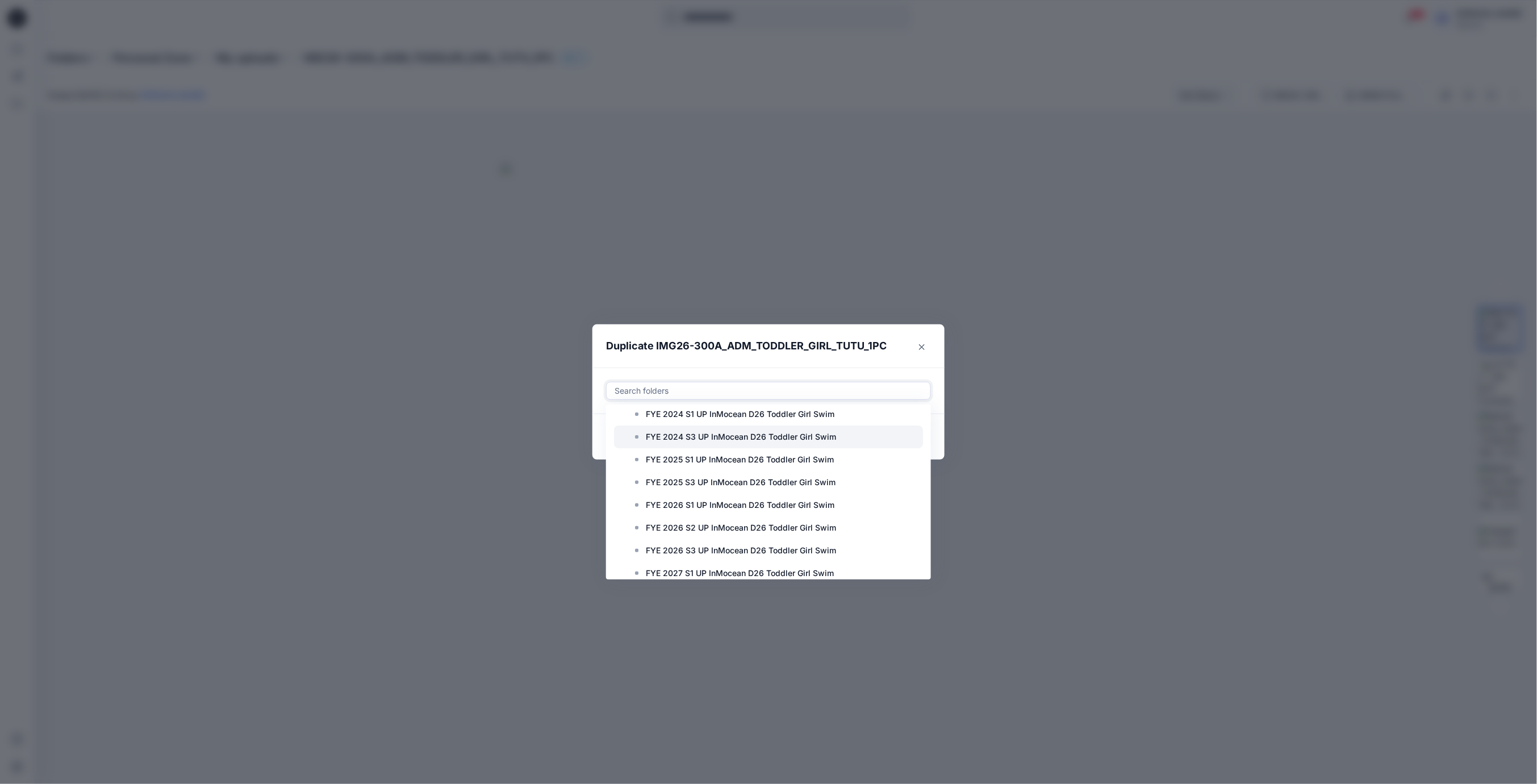
scroll to position [341, 0]
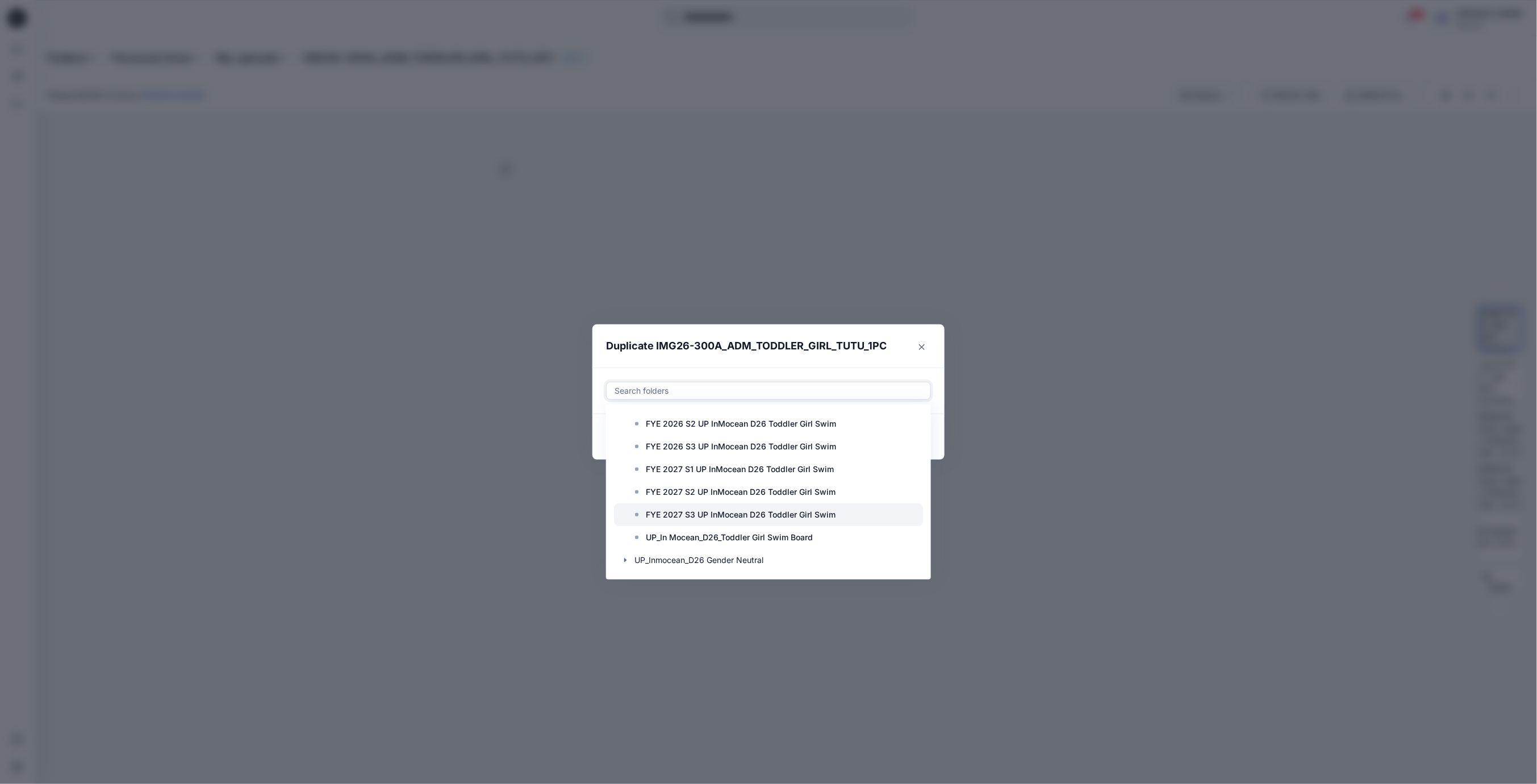
click at [687, 513] on p "FYE 2027 S3 UP InMocean D26 Toddler Girl Swim" at bounding box center [740, 514] width 190 height 14
click at [777, 360] on header "Duplicate IMG26-300A_ADM_TODDLER_GIRL_TUTU_1PC" at bounding box center [757, 346] width 329 height 43
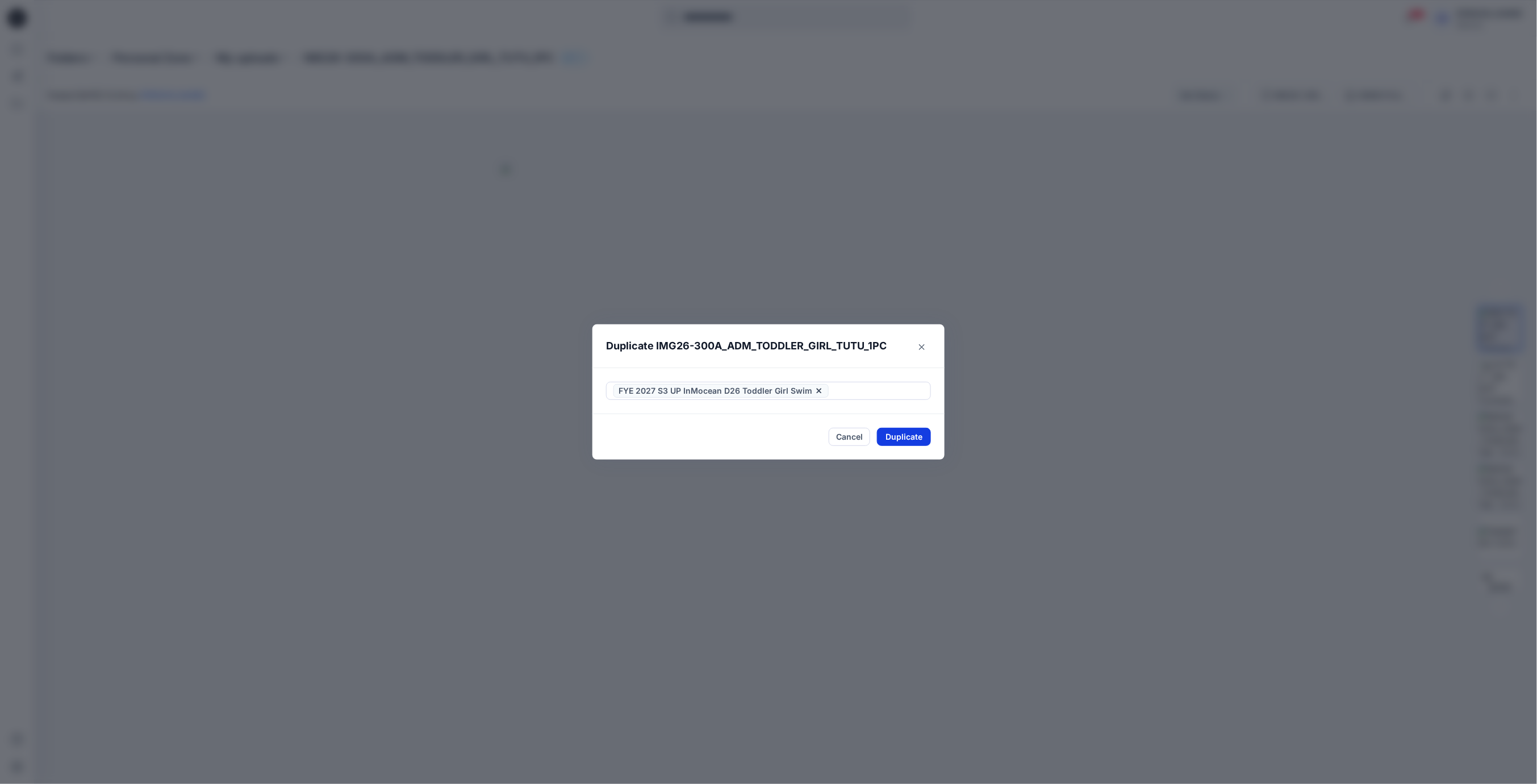
click at [917, 443] on button "Duplicate" at bounding box center [904, 437] width 54 height 18
drag, startPoint x: 913, startPoint y: 439, endPoint x: 928, endPoint y: 442, distance: 15.3
click at [913, 439] on button "Close" at bounding box center [912, 437] width 37 height 18
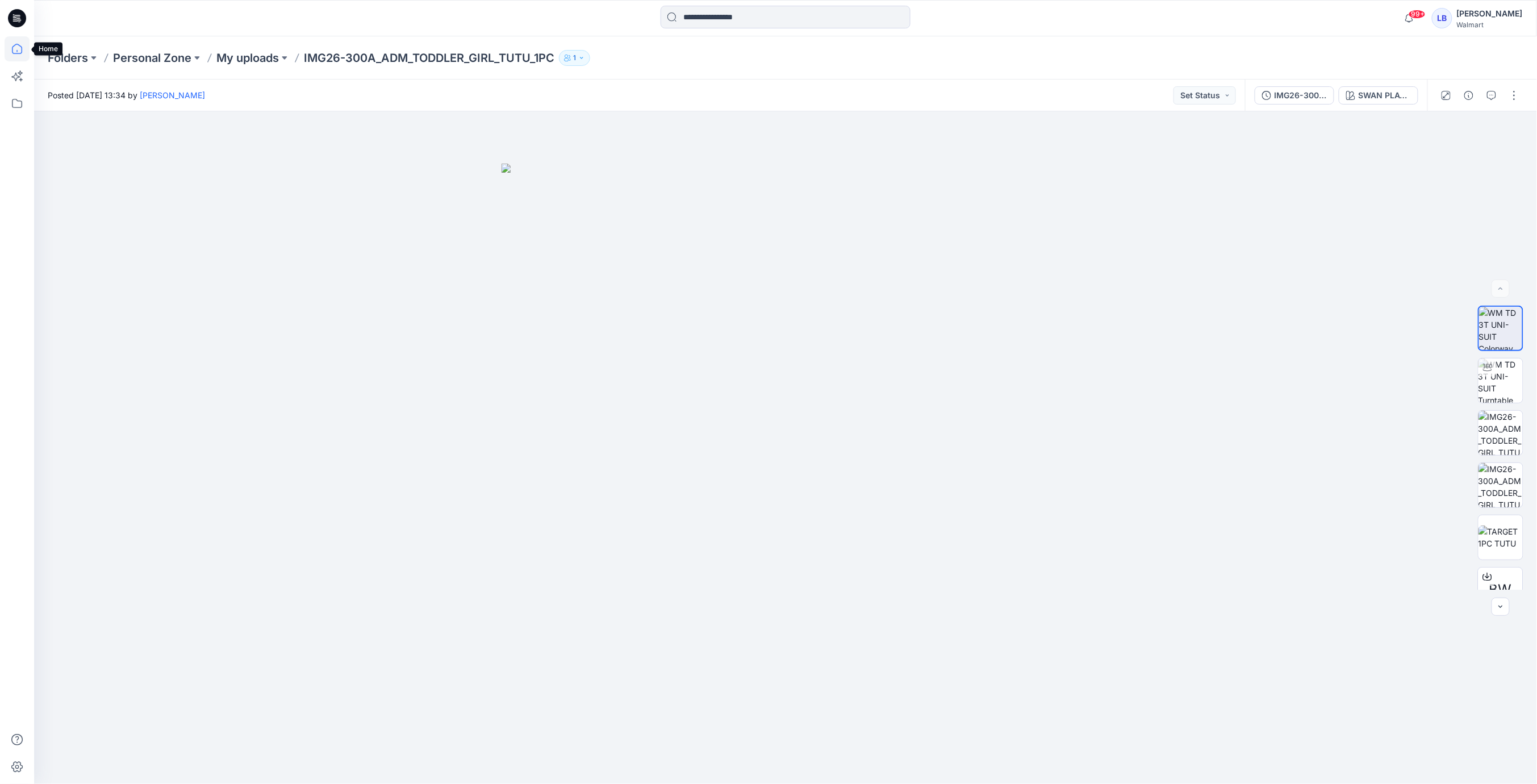
click at [14, 49] on icon at bounding box center [17, 49] width 25 height 25
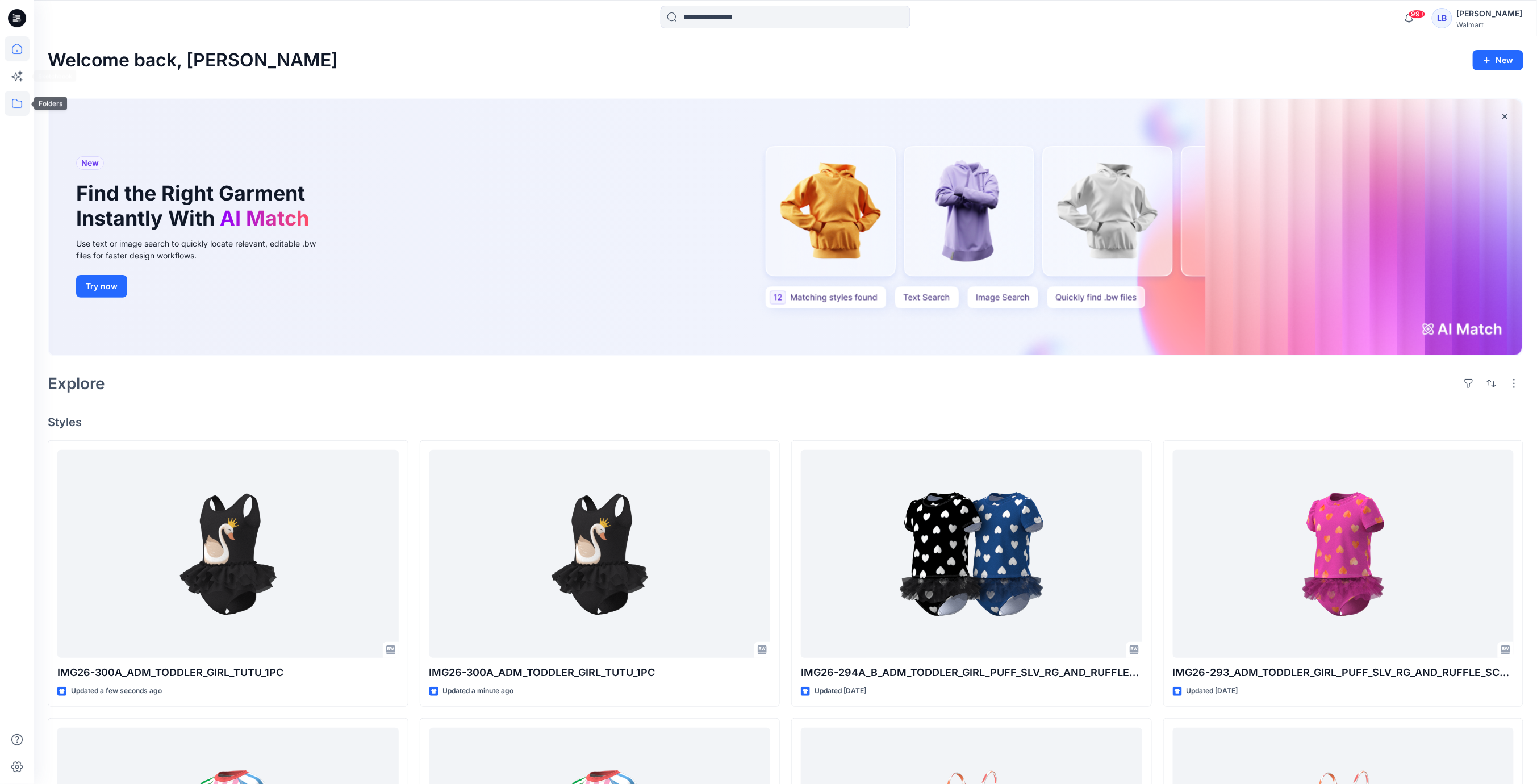
drag, startPoint x: 16, startPoint y: 94, endPoint x: 22, endPoint y: 100, distance: 8.5
click at [16, 94] on icon at bounding box center [17, 103] width 25 height 25
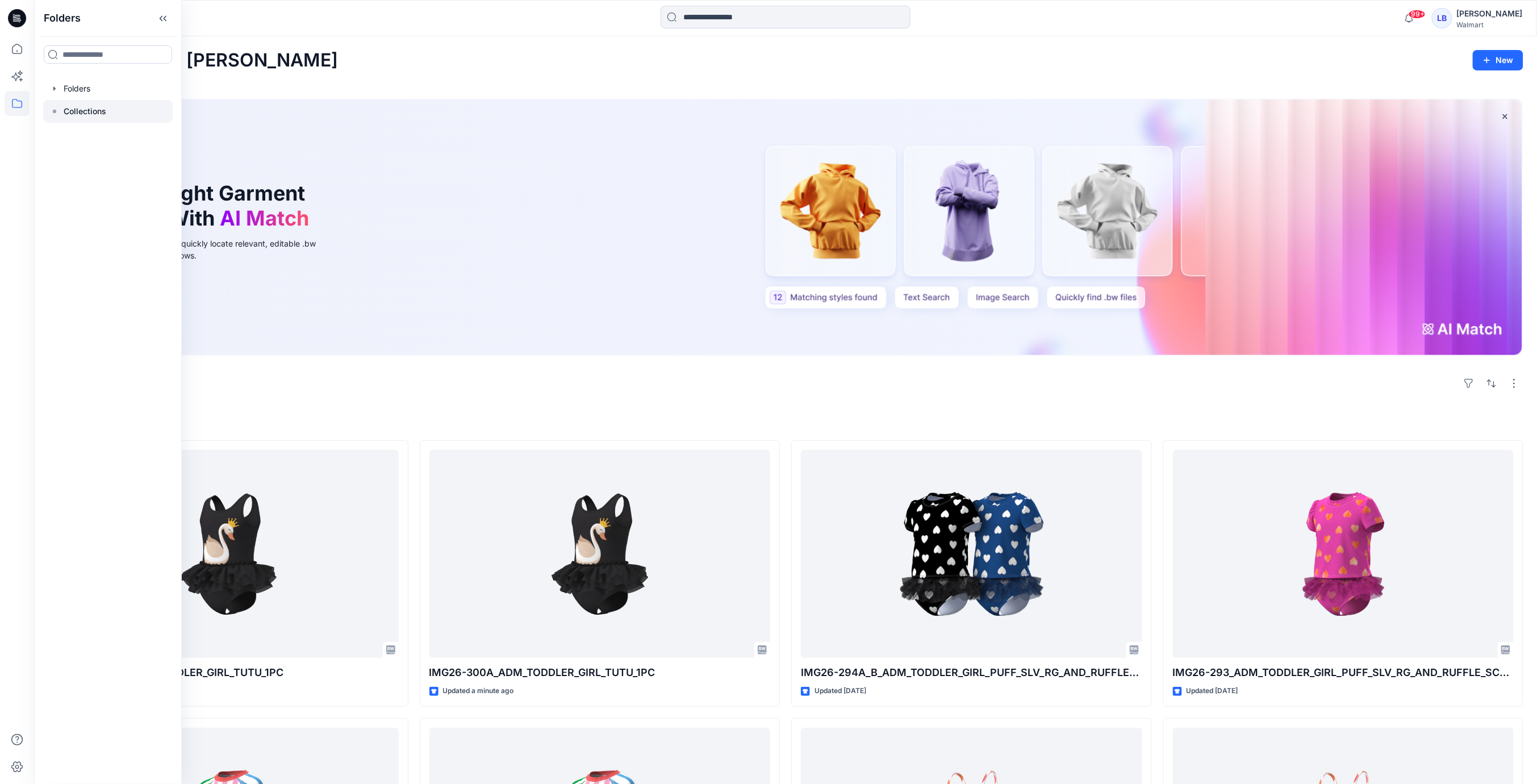
click at [104, 110] on p "Collections" at bounding box center [85, 111] width 42 height 14
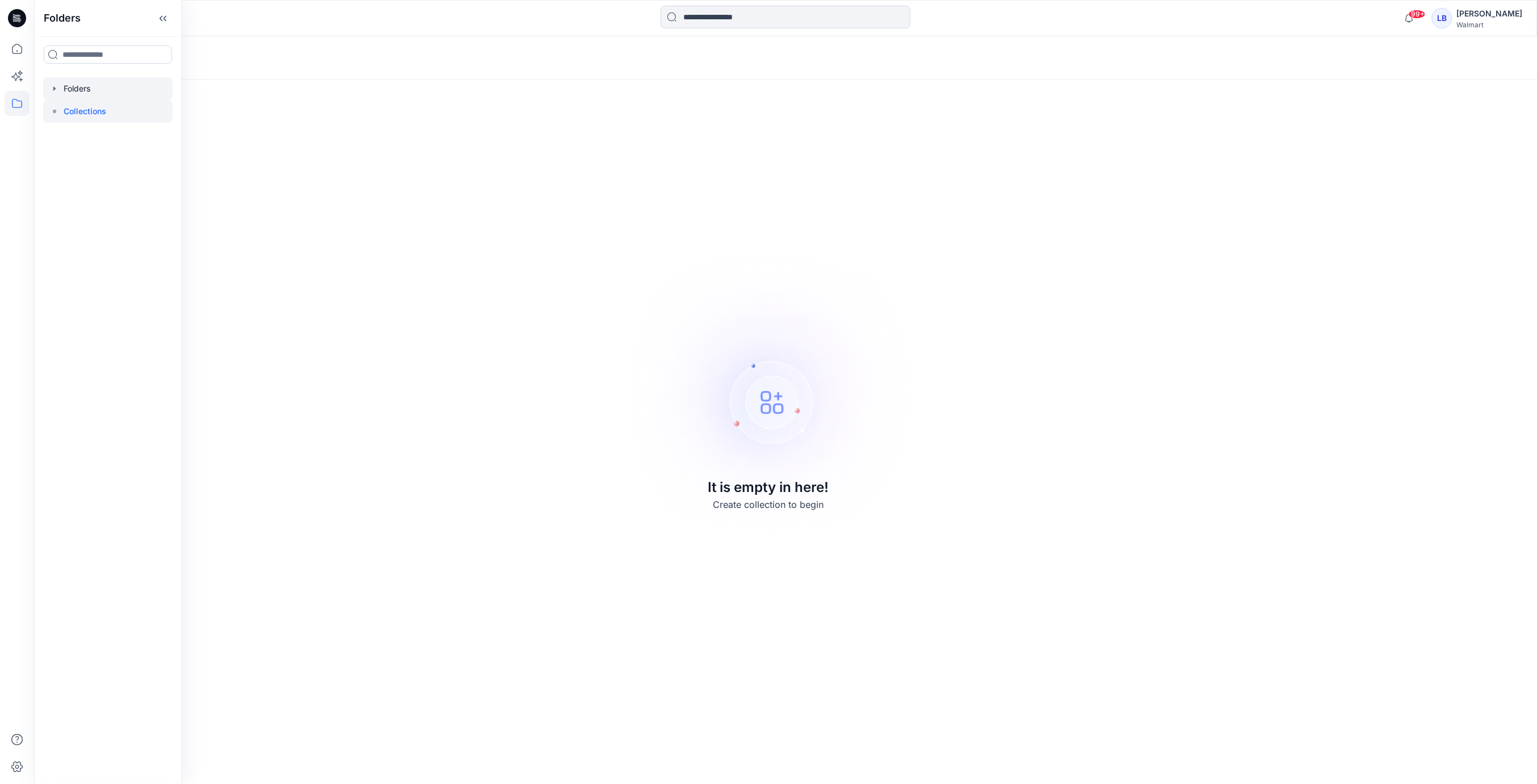
click at [58, 88] on div at bounding box center [107, 88] width 129 height 23
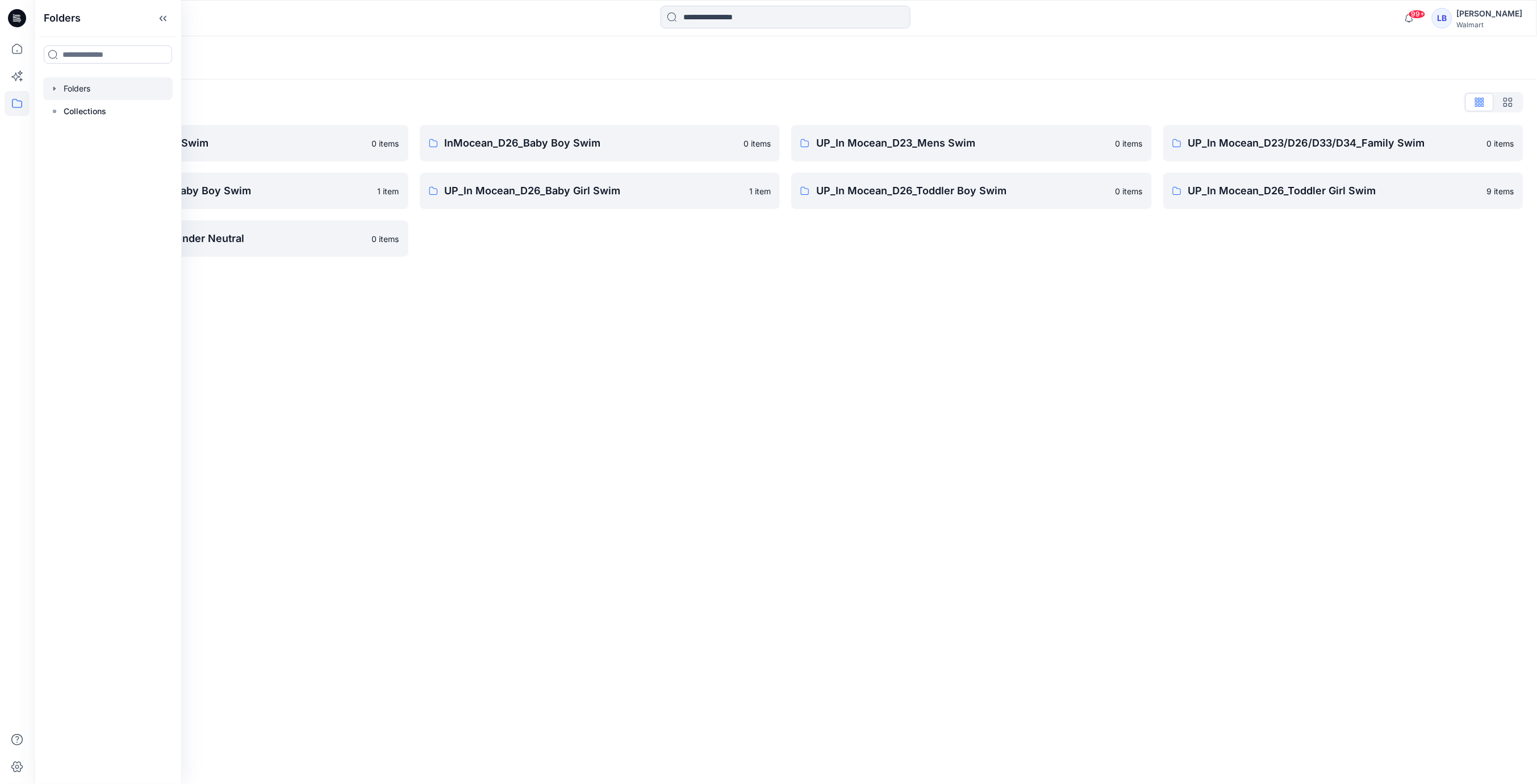
click at [683, 301] on div "Folders Folders List InMocean_D26 Boy's Swim 0 items UP_In Mocean_D26_Baby Boy …" at bounding box center [785, 410] width 1503 height 748
click at [1327, 196] on p "UP_In Mocean_D26_Toddler Girl Swim" at bounding box center [1334, 191] width 292 height 16
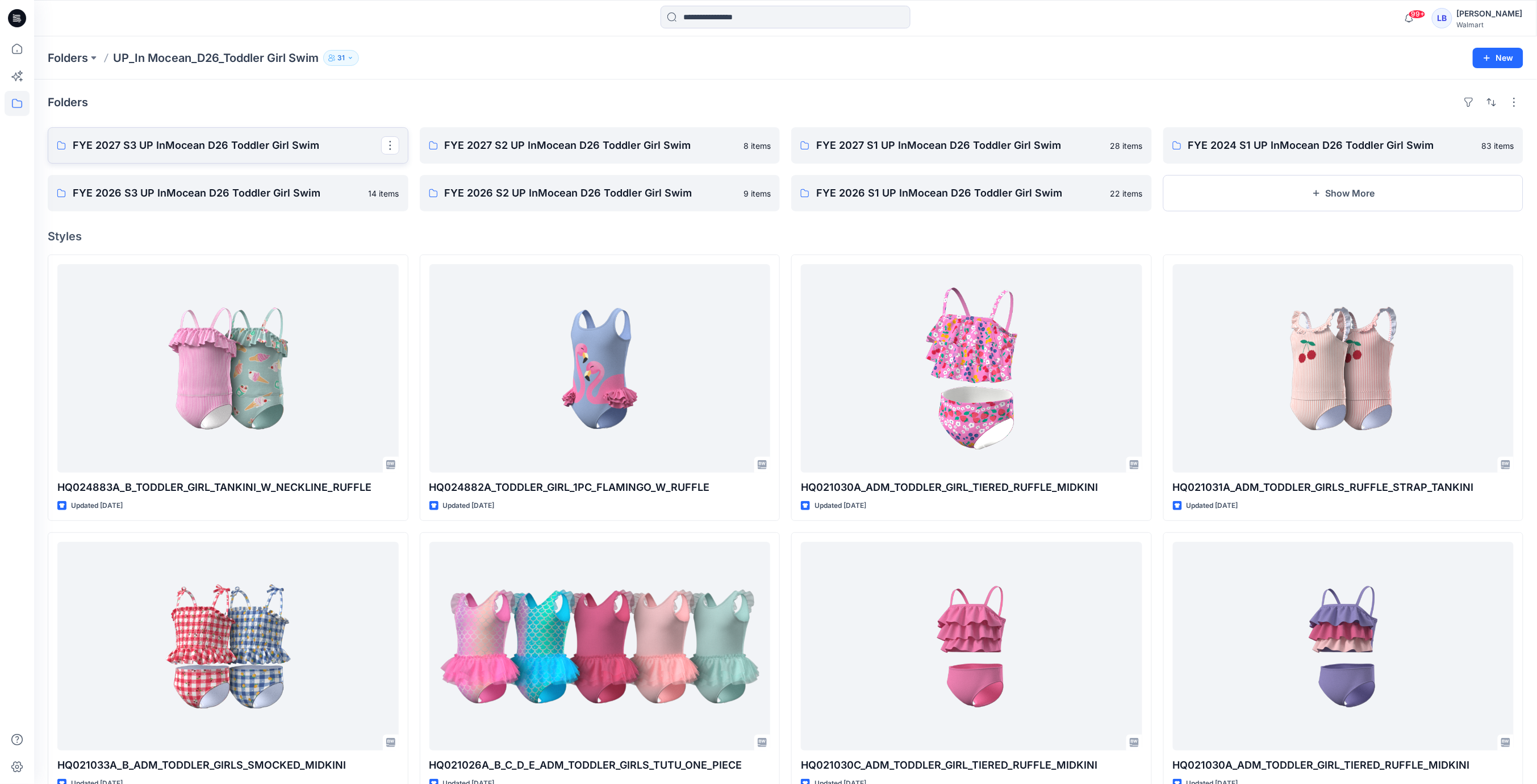
click at [209, 153] on link "FYE 2027 S3 UP InMocean D26 Toddler Girl Swim" at bounding box center [228, 145] width 360 height 36
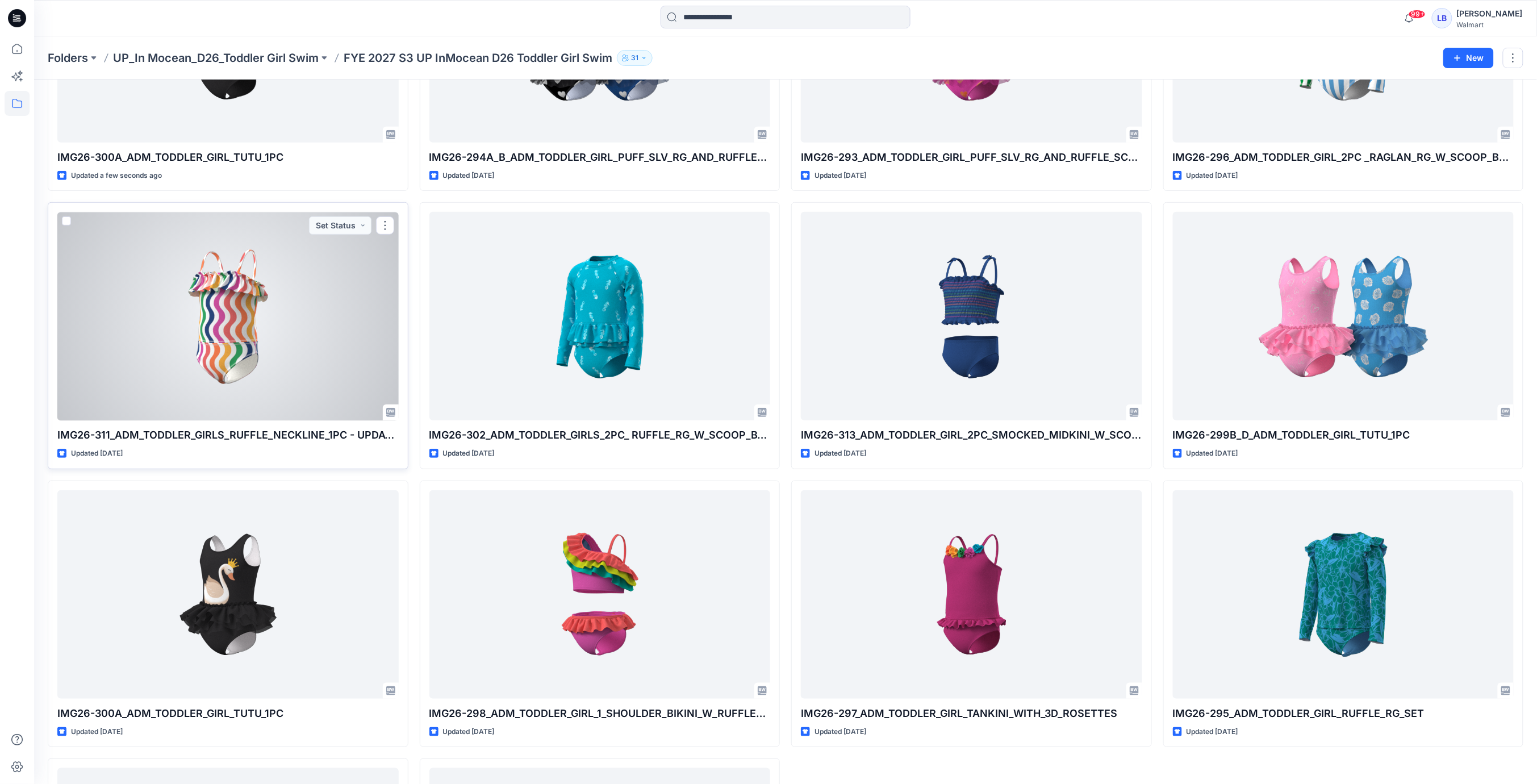
scroll to position [273, 0]
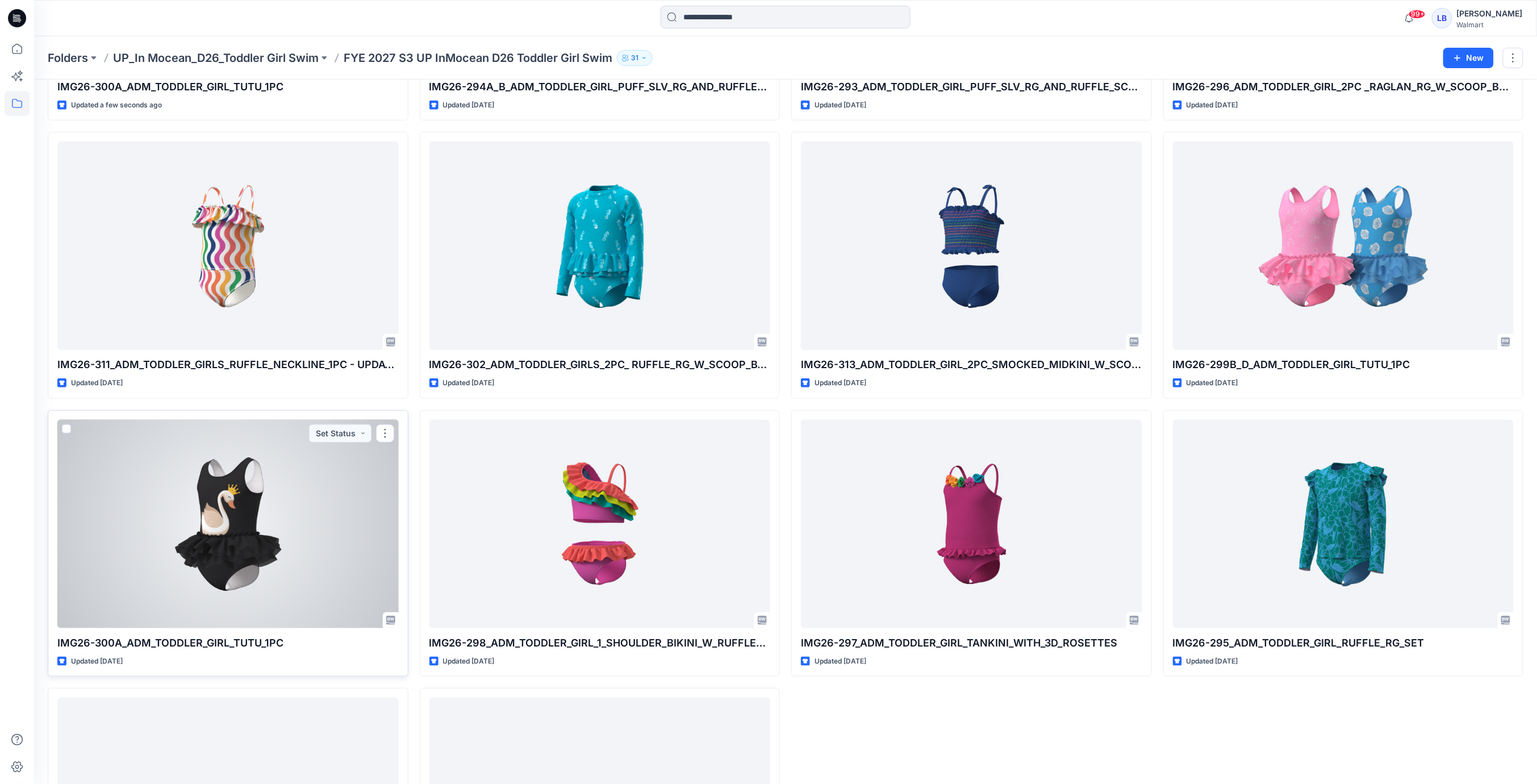
drag, startPoint x: 66, startPoint y: 430, endPoint x: 81, endPoint y: 434, distance: 15.5
click at [66, 430] on span at bounding box center [66, 428] width 9 height 9
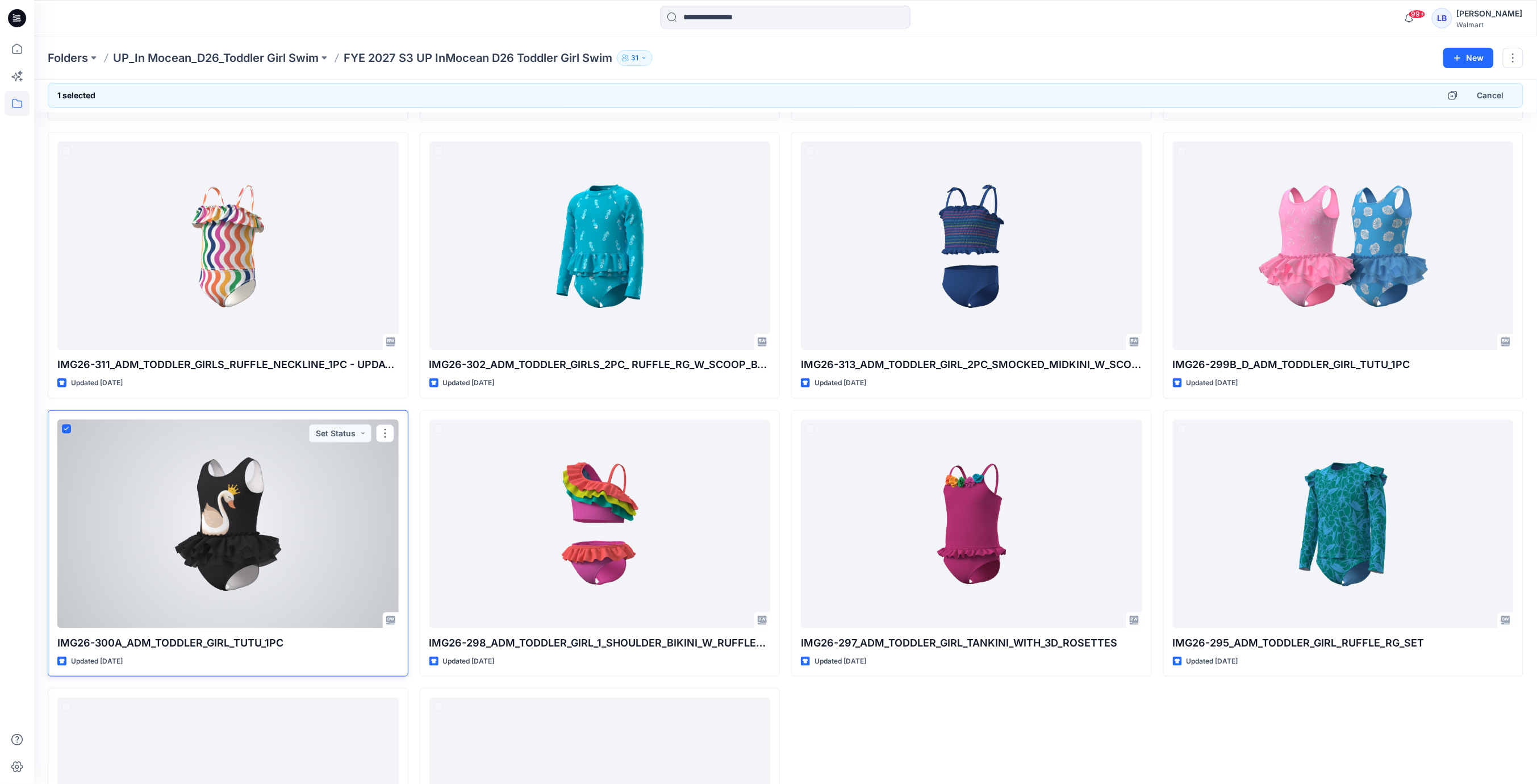
scroll to position [273, 0]
drag, startPoint x: 66, startPoint y: 424, endPoint x: 384, endPoint y: 424, distance: 318.0
click at [66, 425] on span at bounding box center [66, 429] width 9 height 9
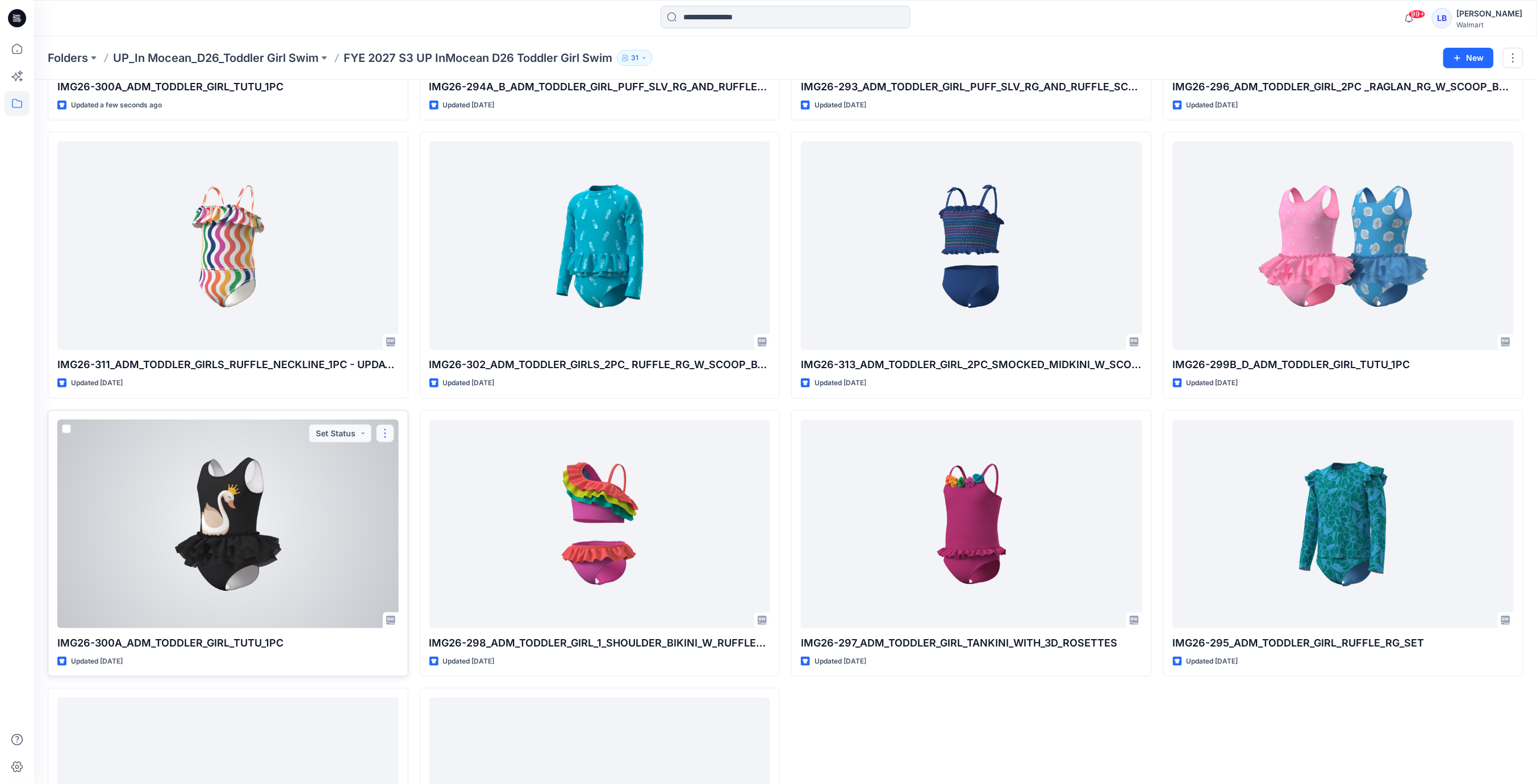
click at [385, 434] on button "button" at bounding box center [385, 433] width 18 height 18
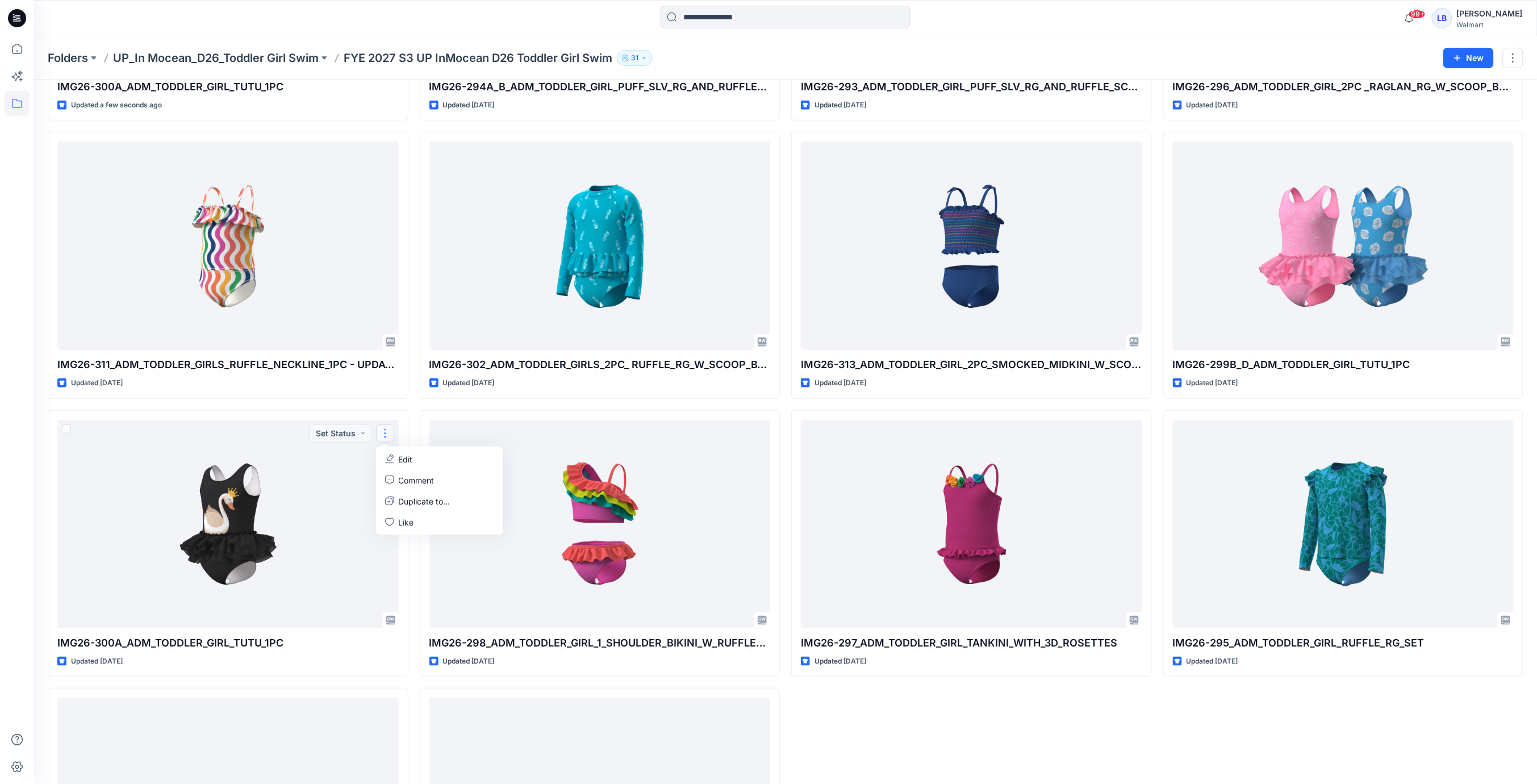
drag, startPoint x: 1015, startPoint y: 724, endPoint x: 999, endPoint y: 716, distance: 17.9
click at [1014, 724] on div "IMG26-293_ADM_TODDLER_GIRL_PUFF_SLV_RG_AND_RUFFLE_SCOOP_BOTTOM Updated [DATE] I…" at bounding box center [971, 404] width 360 height 1101
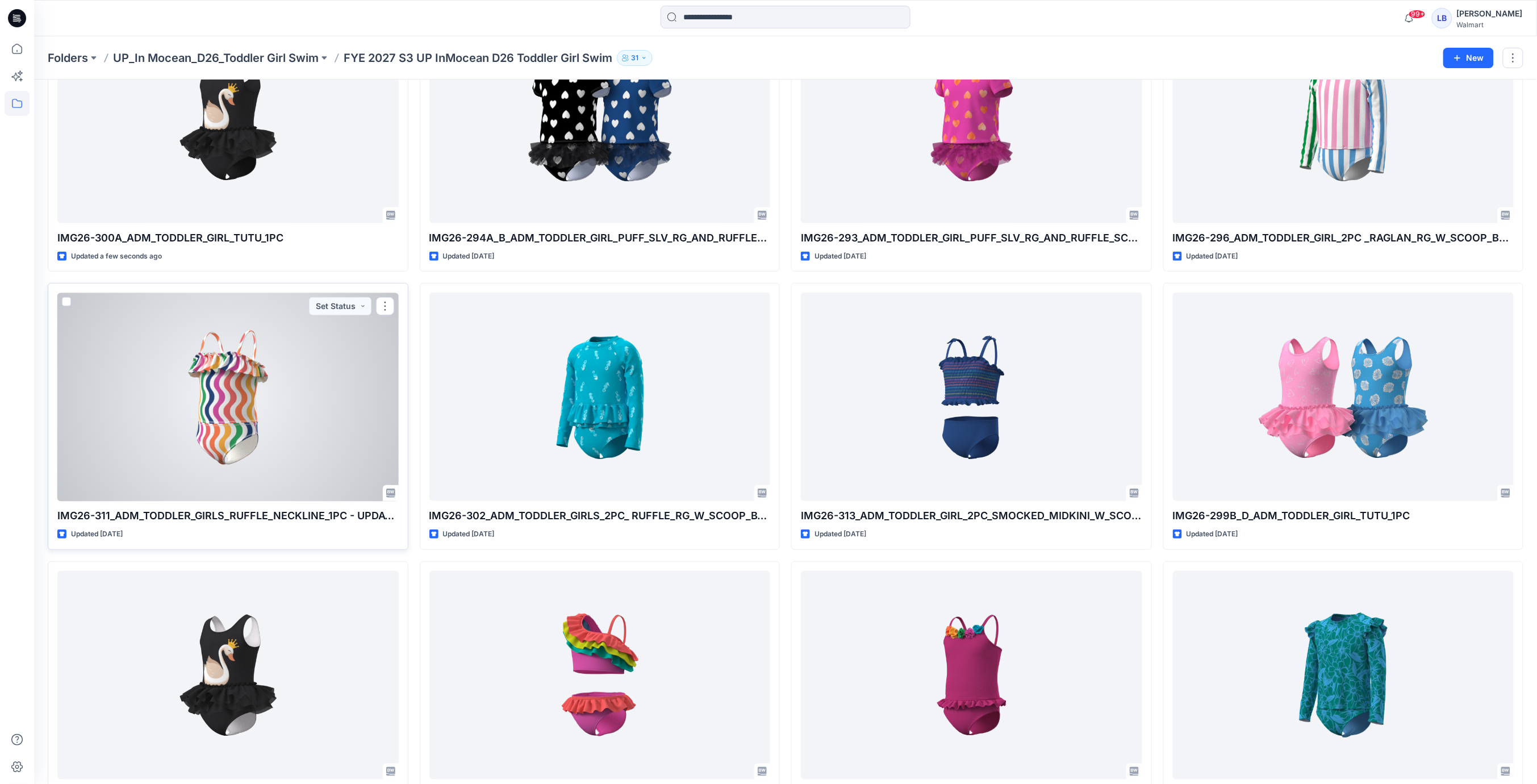
scroll to position [0, 0]
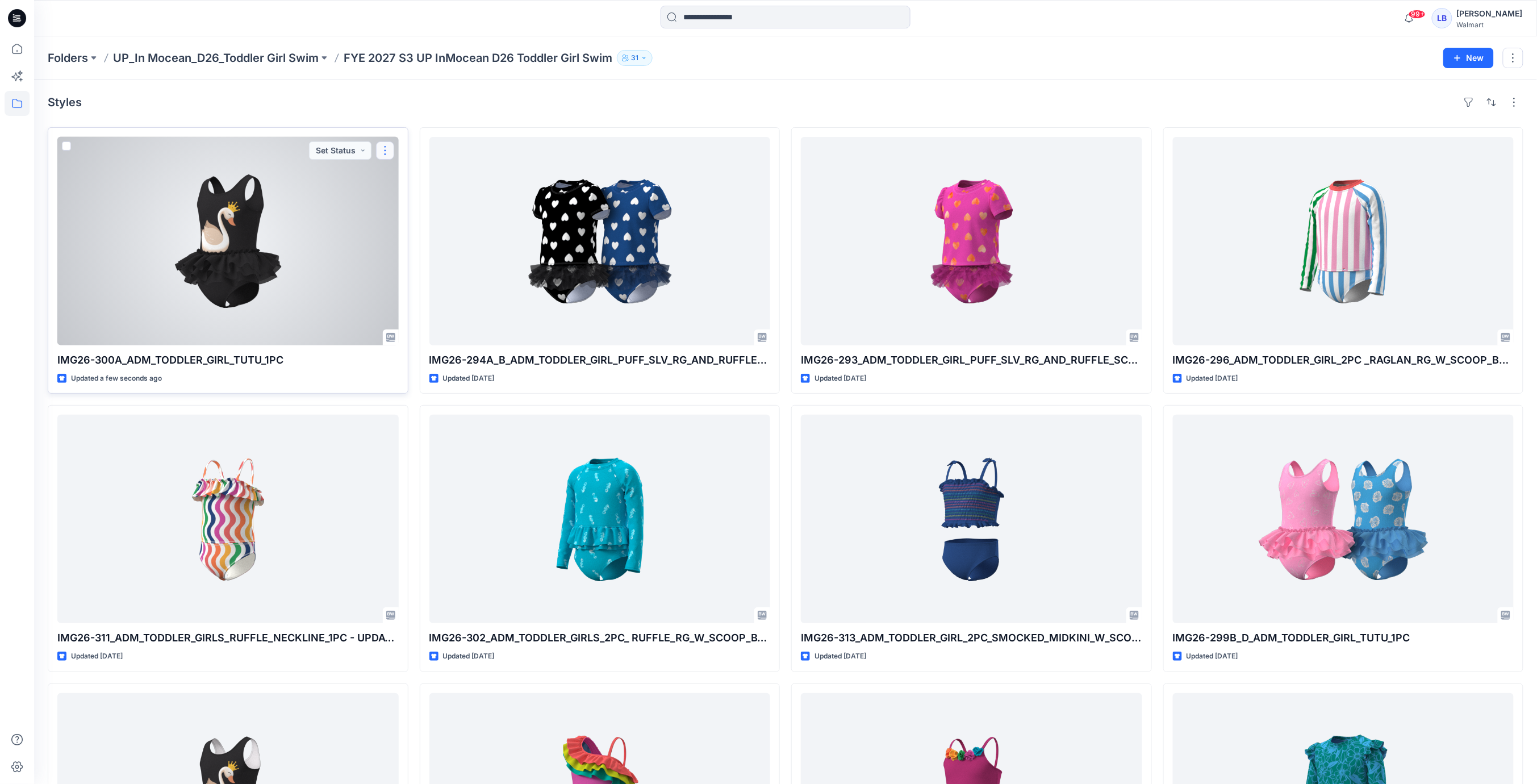
click at [384, 148] on button "button" at bounding box center [385, 150] width 18 height 18
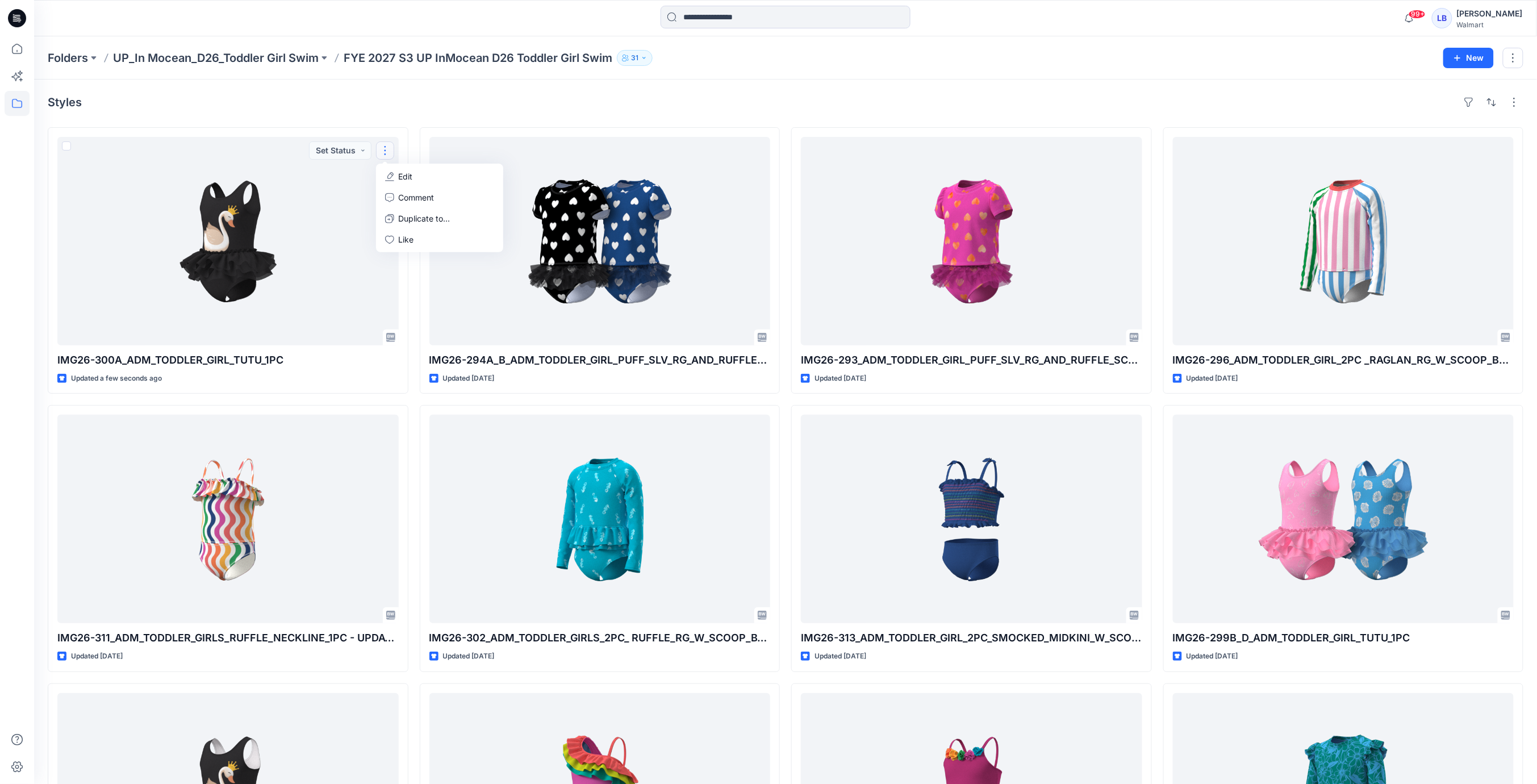
drag, startPoint x: 489, startPoint y: 100, endPoint x: 490, endPoint y: 216, distance: 116.0
click at [489, 100] on div "Styles" at bounding box center [785, 102] width 1476 height 18
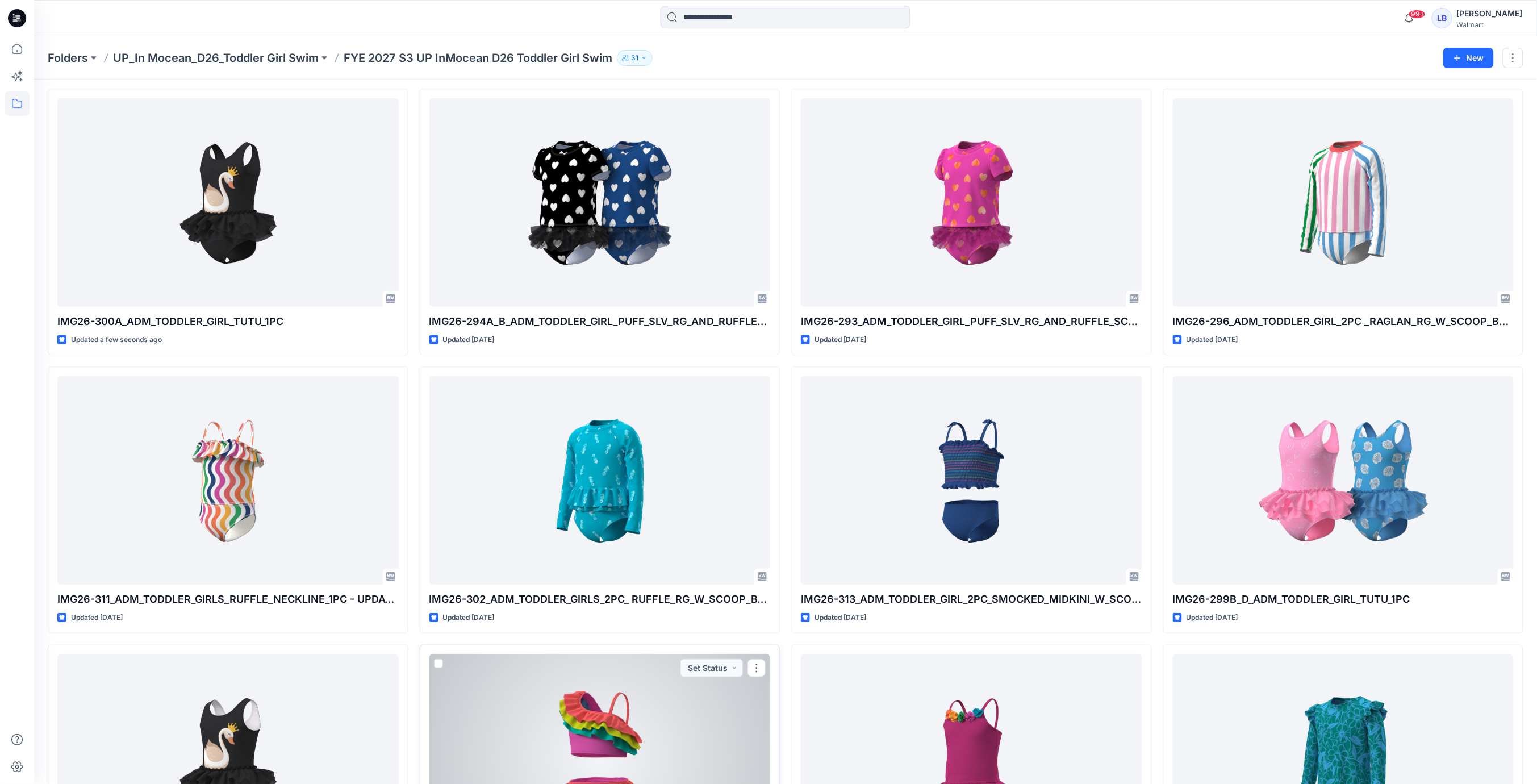
scroll to position [84, 0]
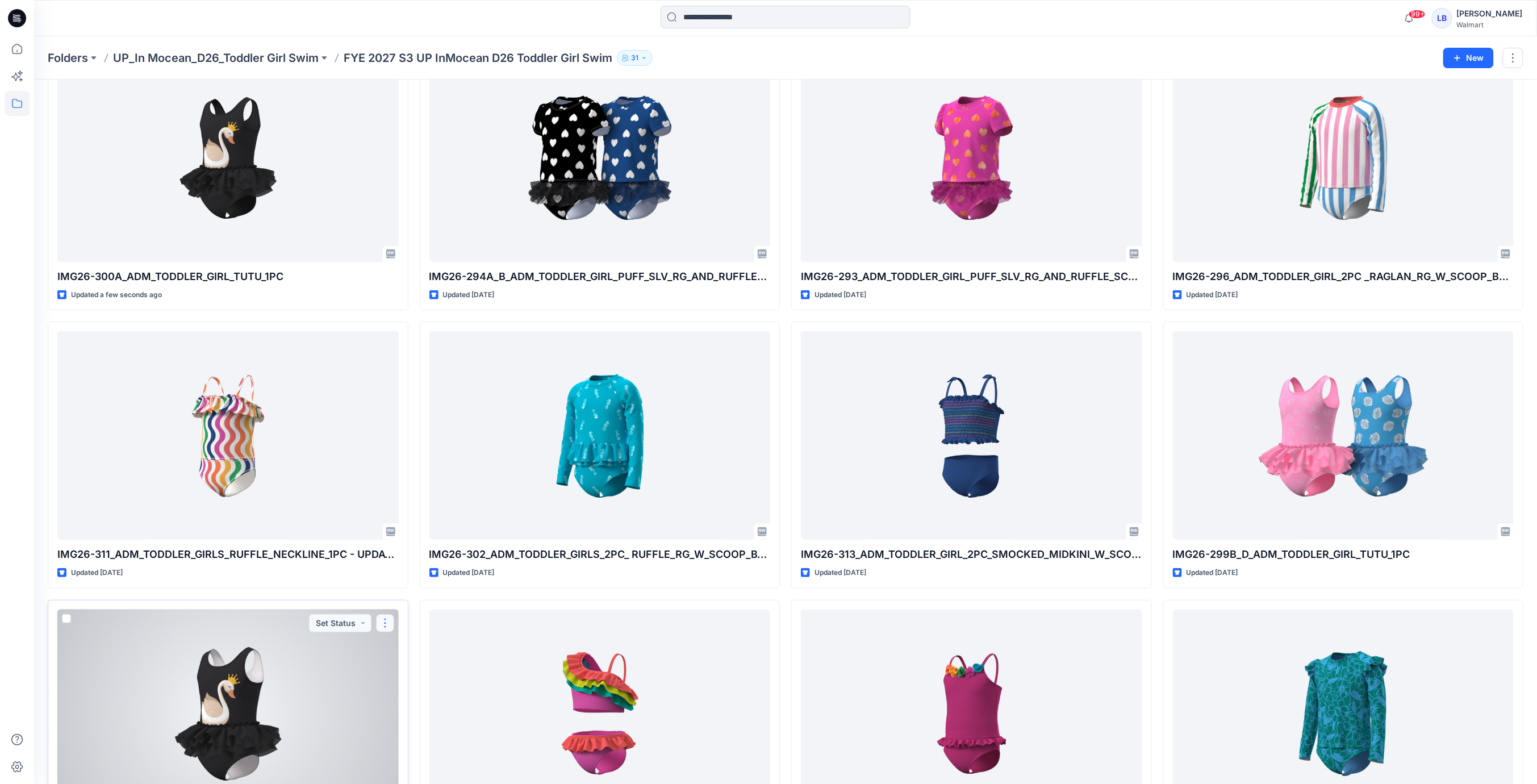
click at [385, 626] on button "button" at bounding box center [385, 623] width 18 height 18
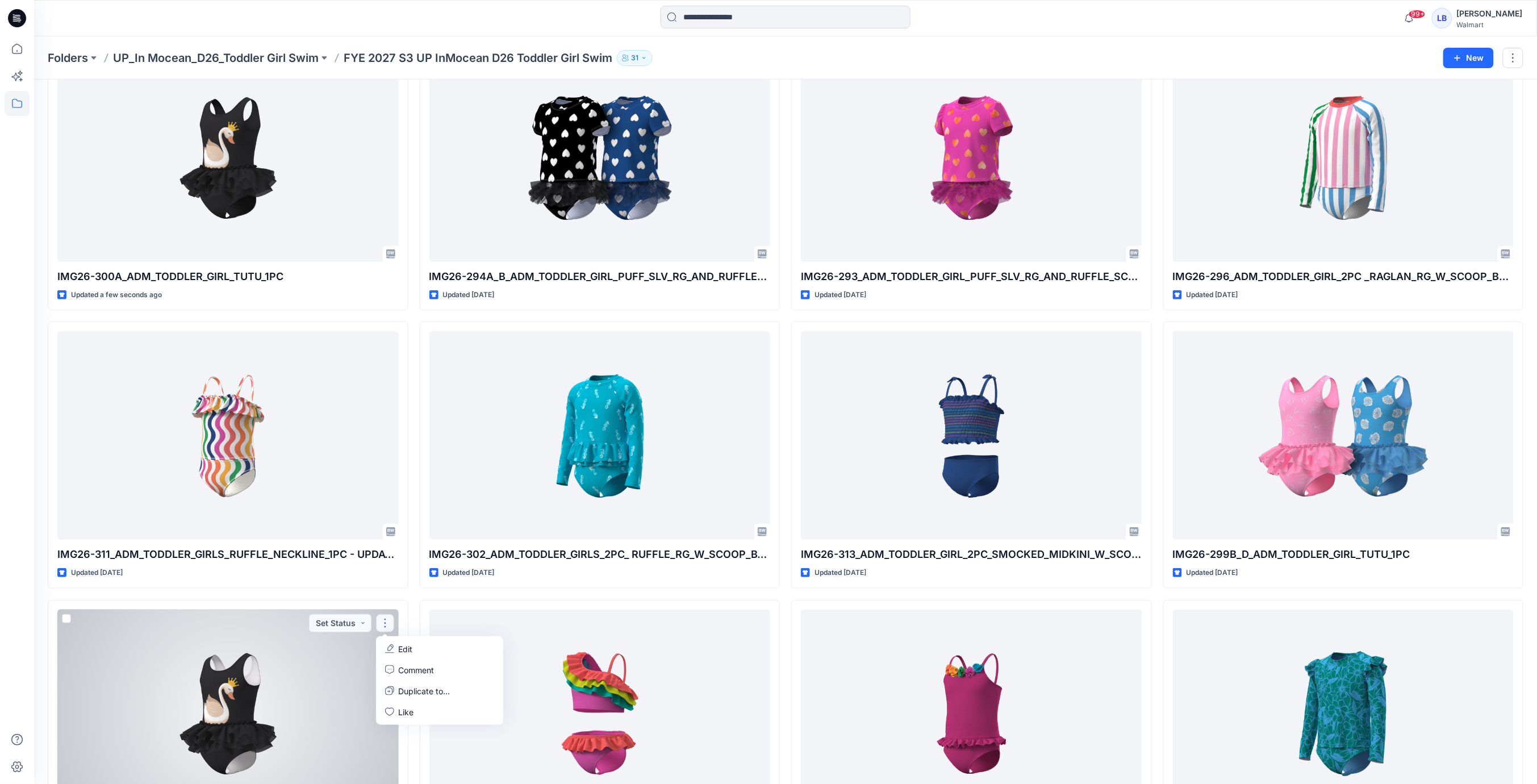
click at [406, 646] on p "Edit" at bounding box center [406, 649] width 14 height 12
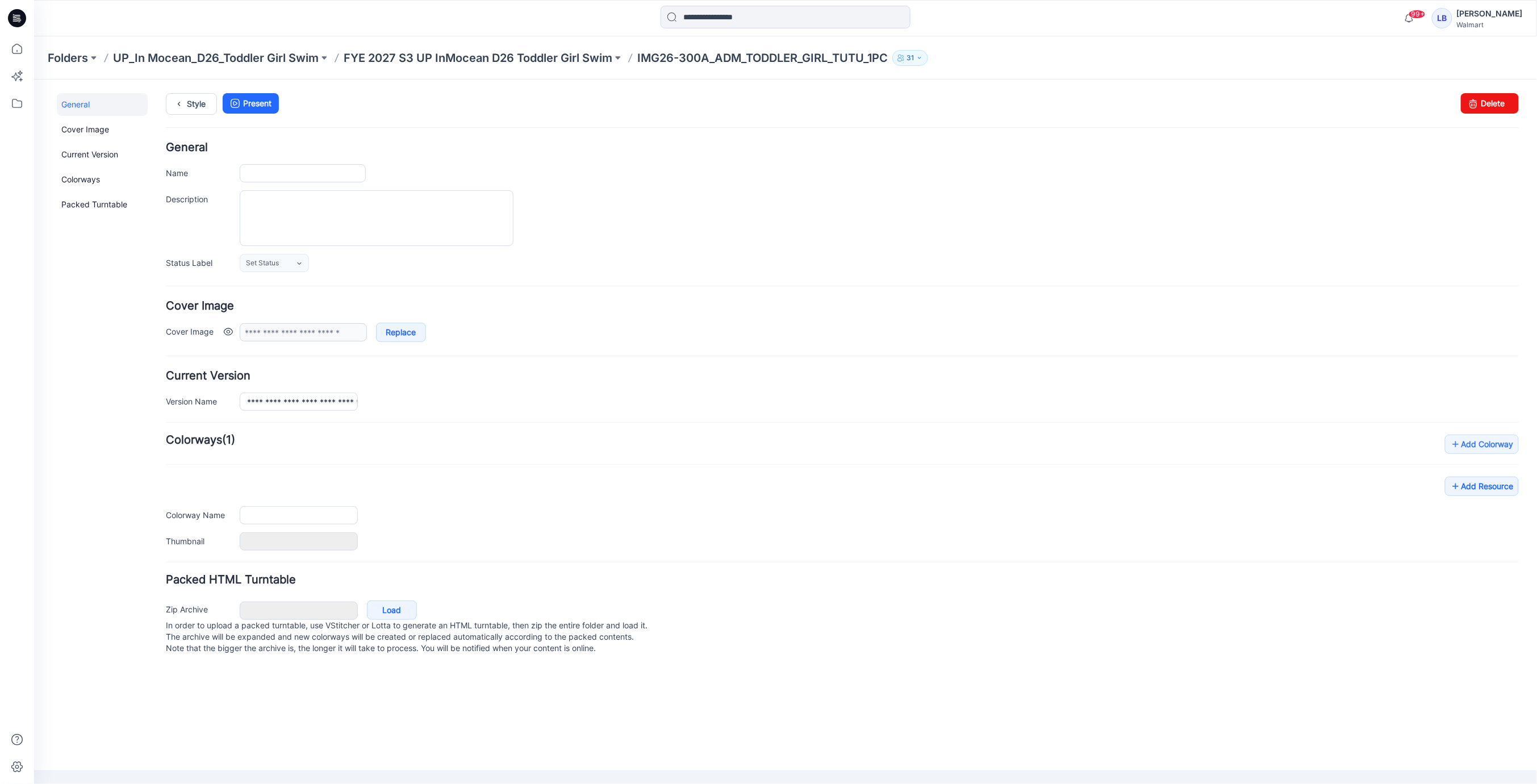
type input "**********"
type textarea "**********"
type input "**********"
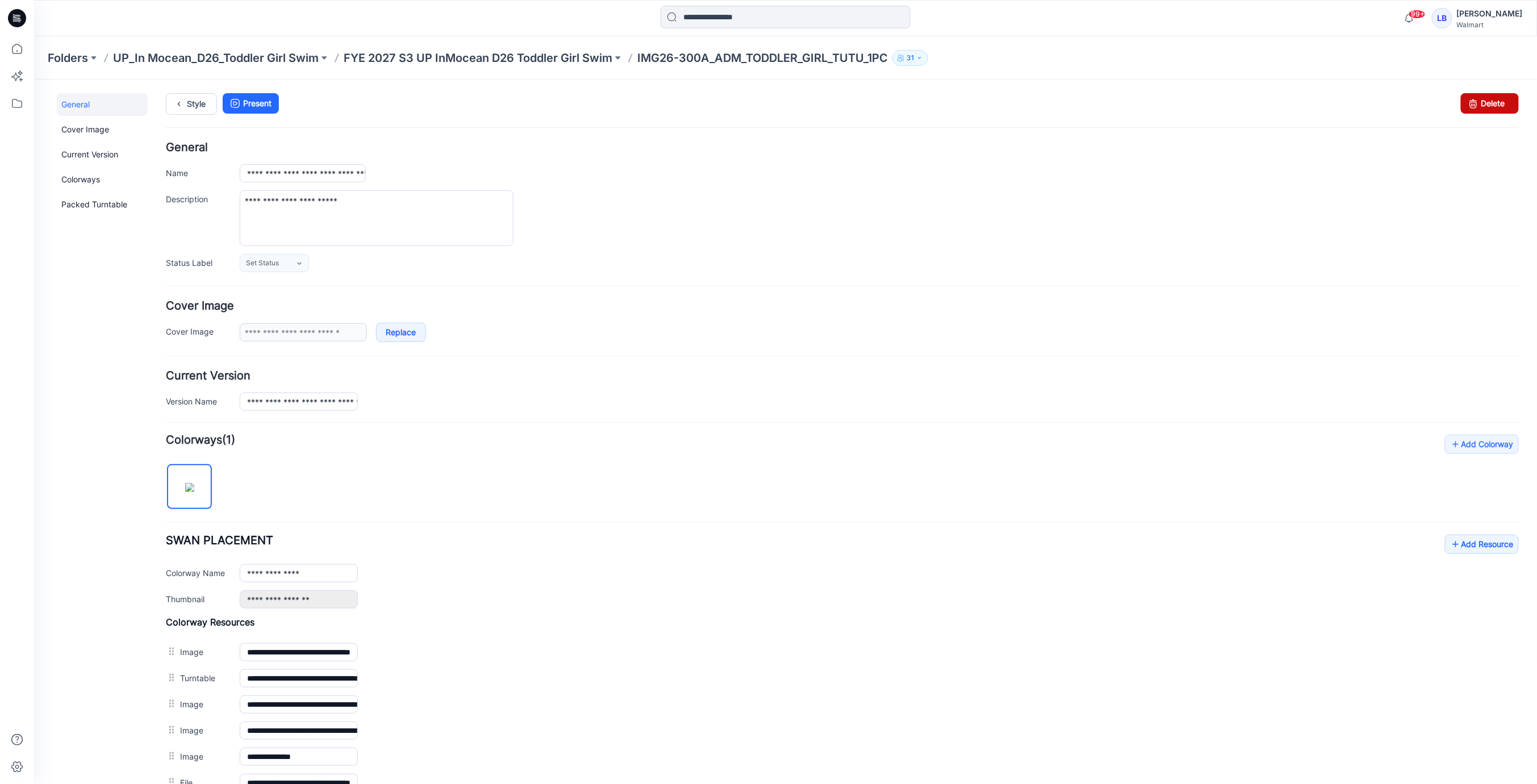
click at [1478, 100] on icon at bounding box center [1473, 103] width 16 height 20
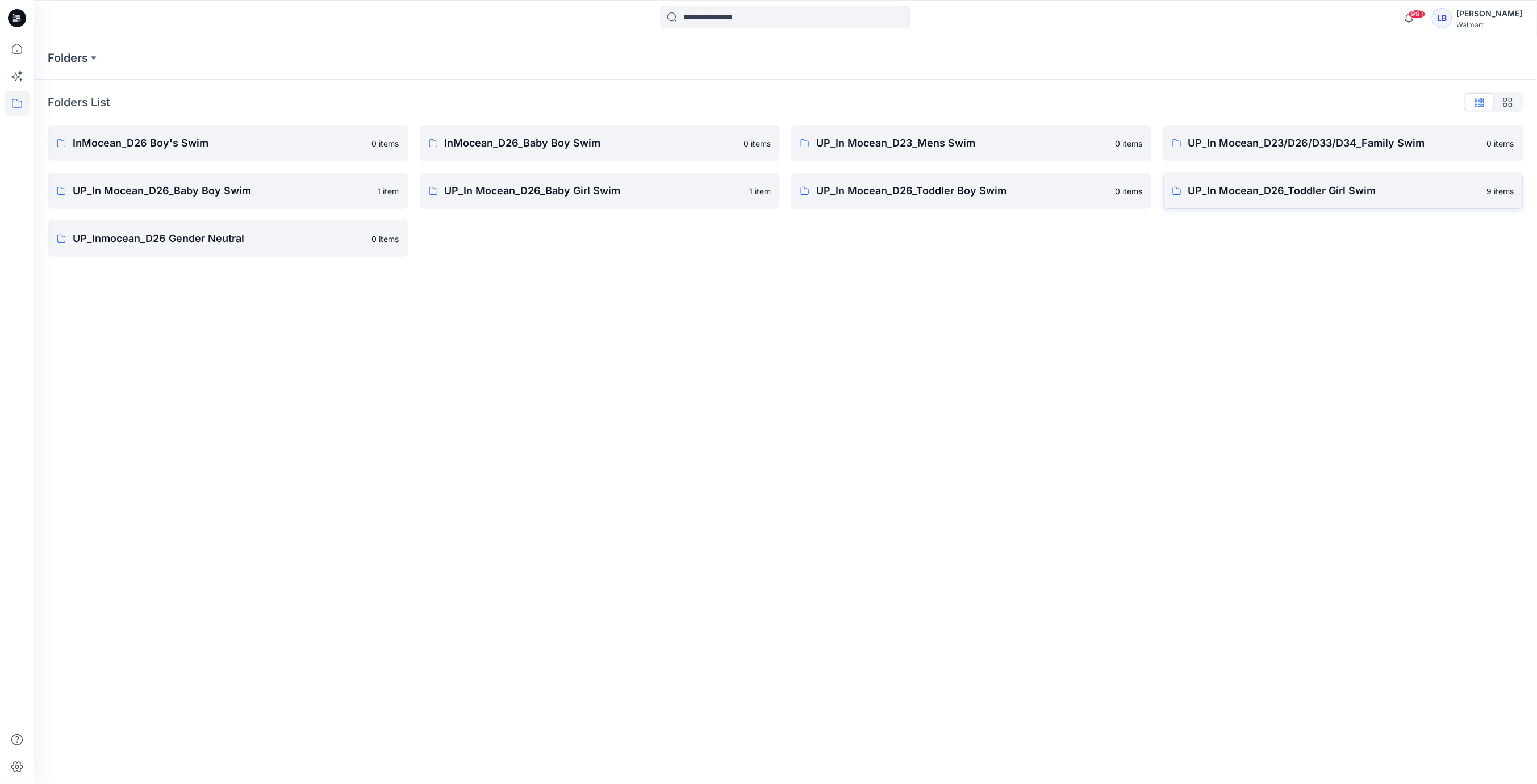
click at [1245, 191] on p "UP_In Mocean_D26_Toddler Girl Swim" at bounding box center [1334, 191] width 292 height 16
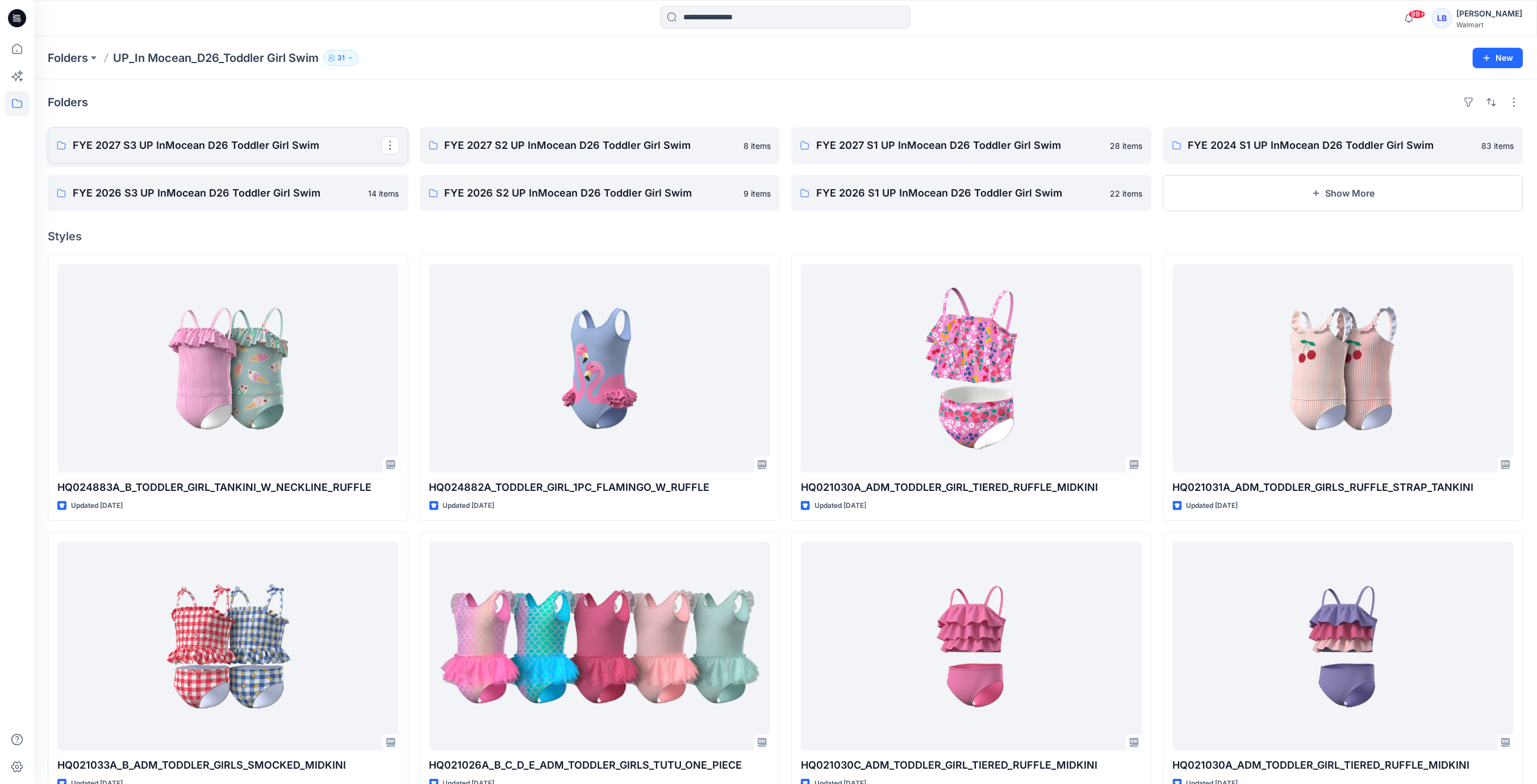
click at [335, 149] on p "FYE 2027 S3 UP InMocean D26 Toddler Girl Swim" at bounding box center [227, 145] width 308 height 16
